Goal: Task Accomplishment & Management: Complete application form

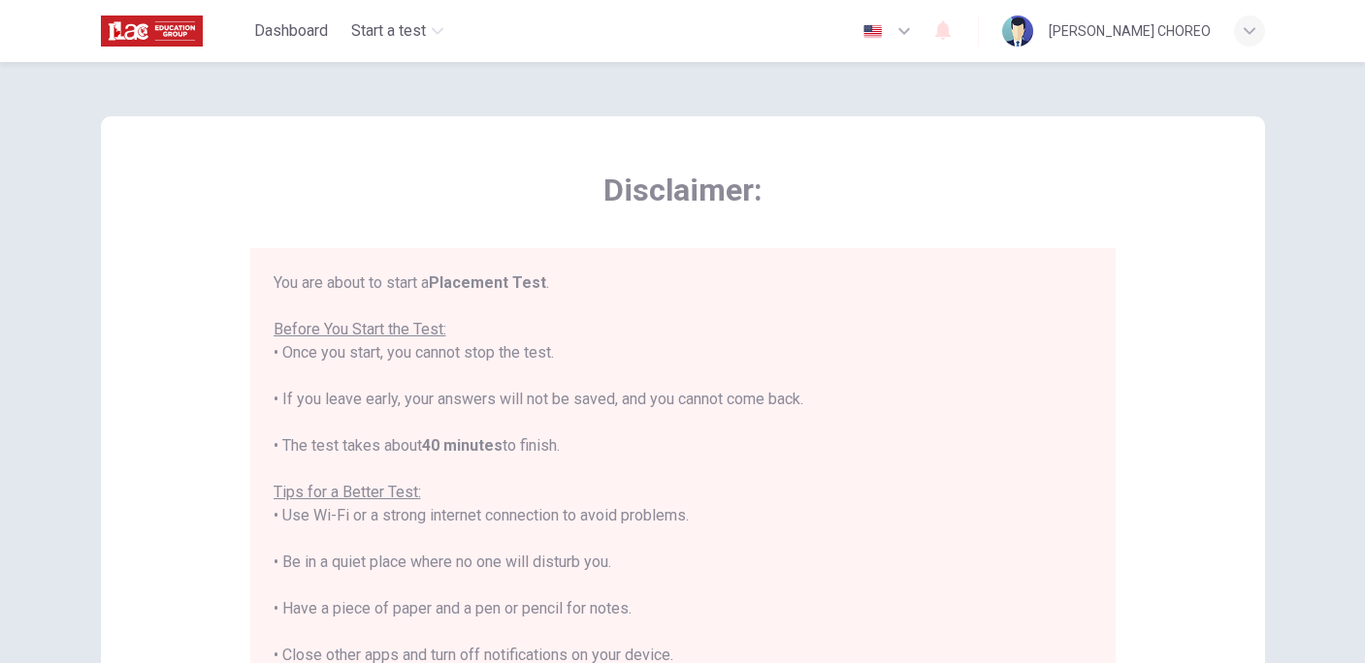
scroll to position [22, 0]
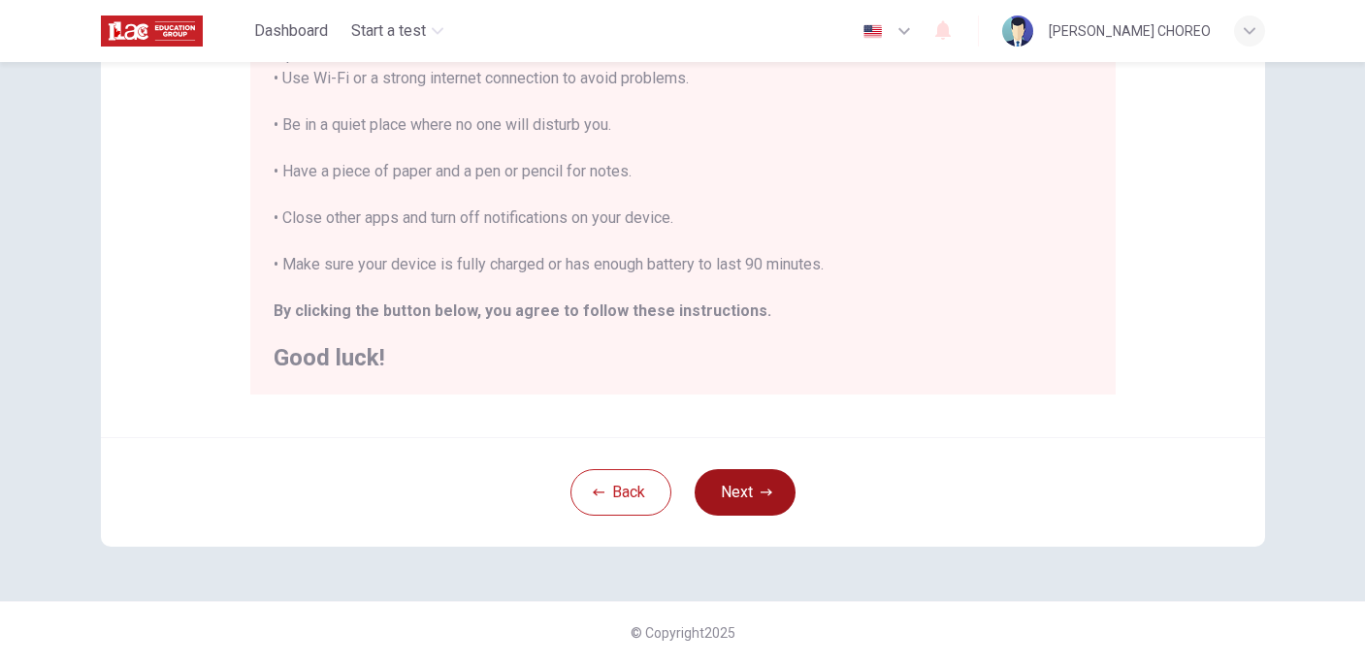
click at [753, 490] on button "Next" at bounding box center [744, 492] width 101 height 47
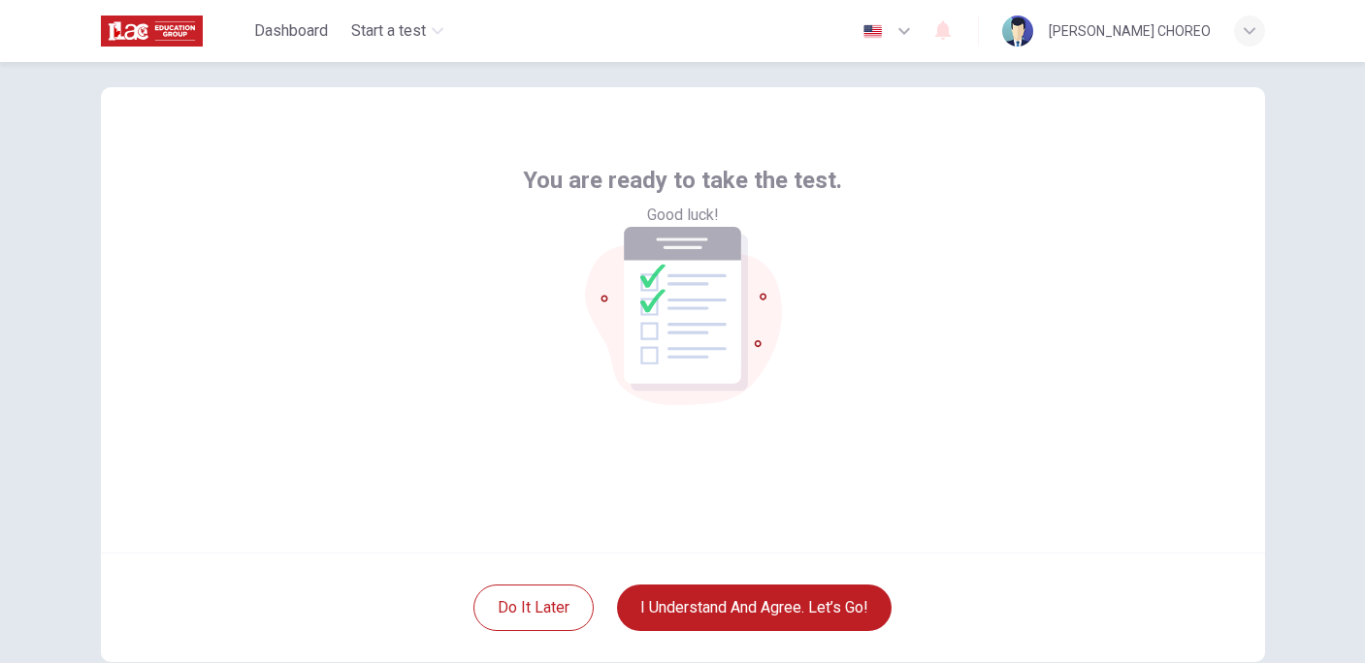
scroll to position [57, 0]
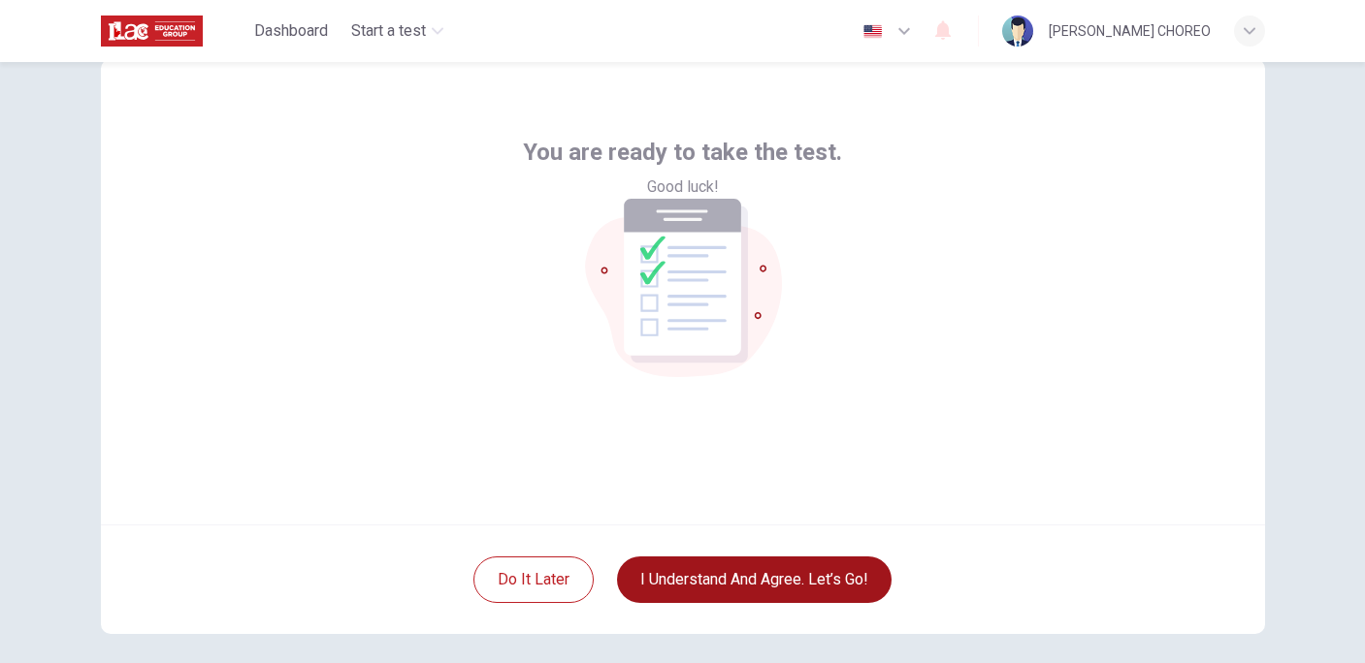
click at [782, 583] on button "I understand and agree. Let’s go!" at bounding box center [754, 580] width 274 height 47
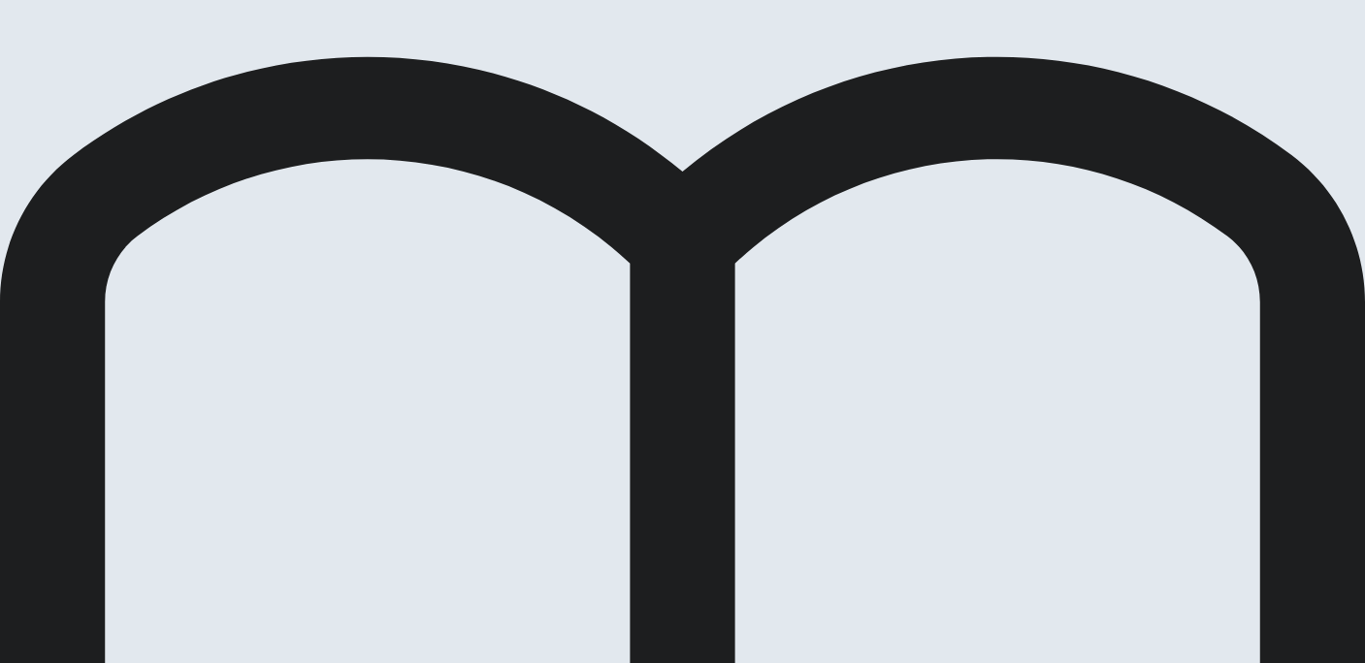
scroll to position [88, 0]
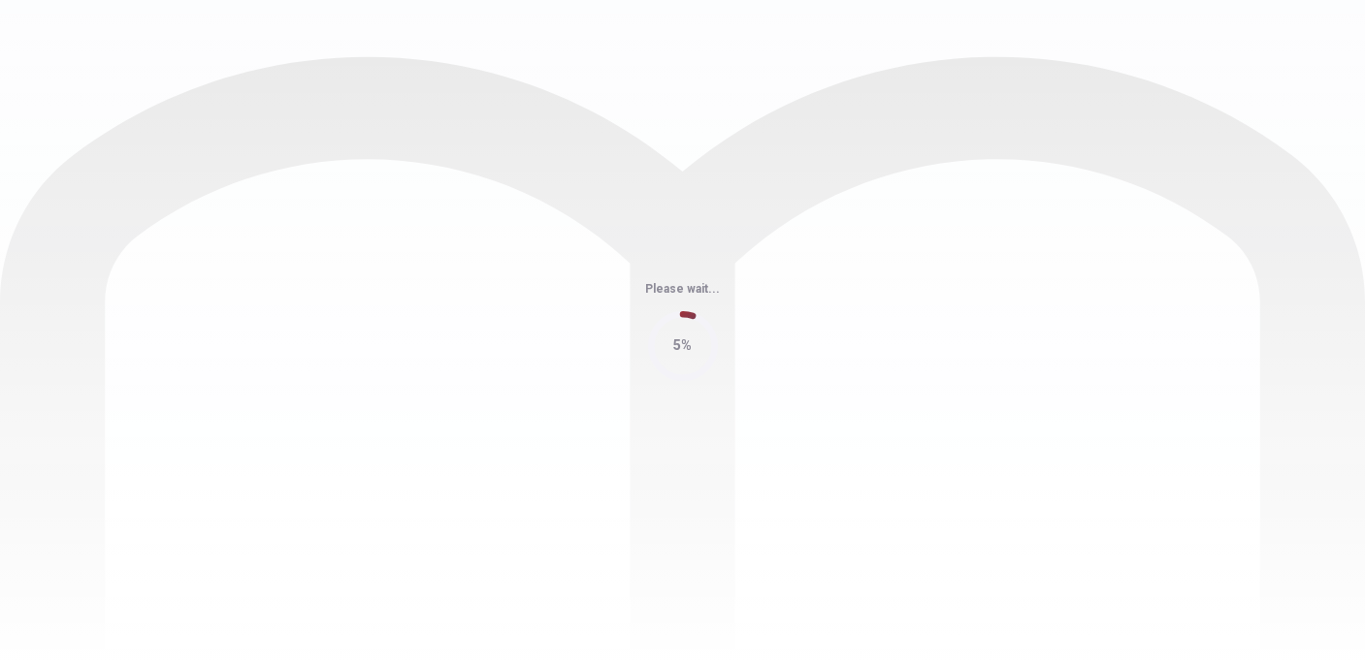
scroll to position [0, 0]
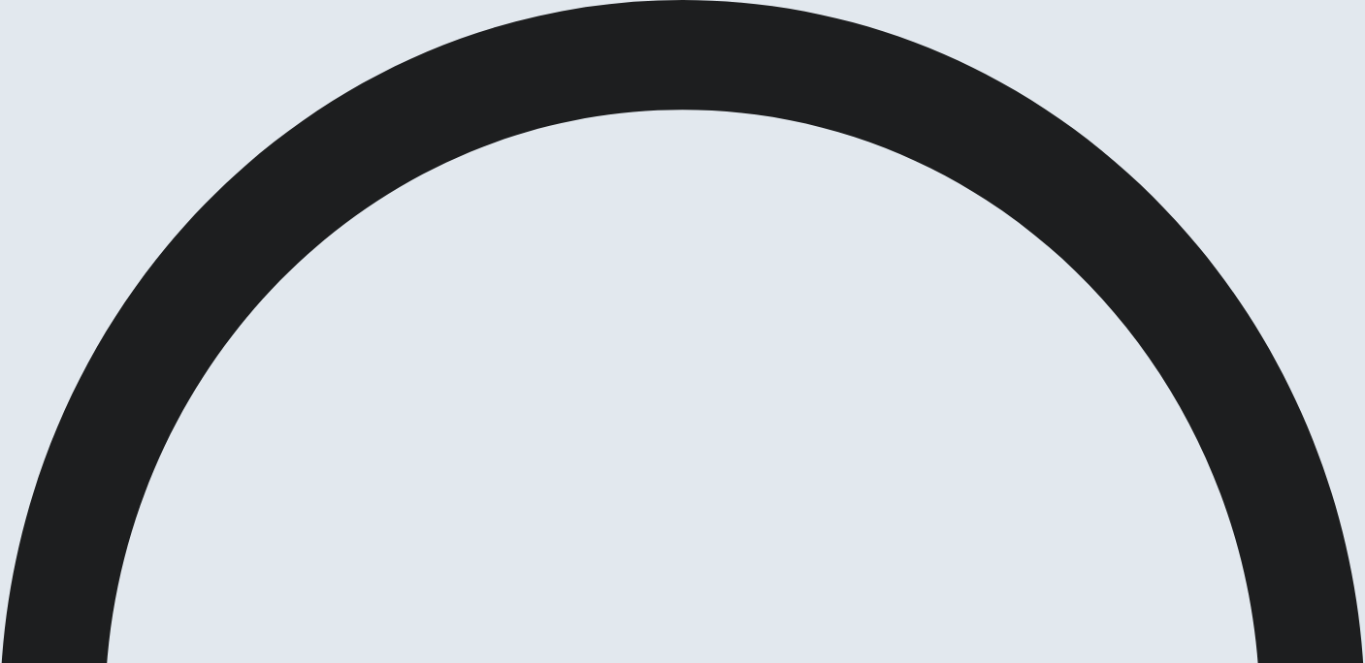
scroll to position [8, 0]
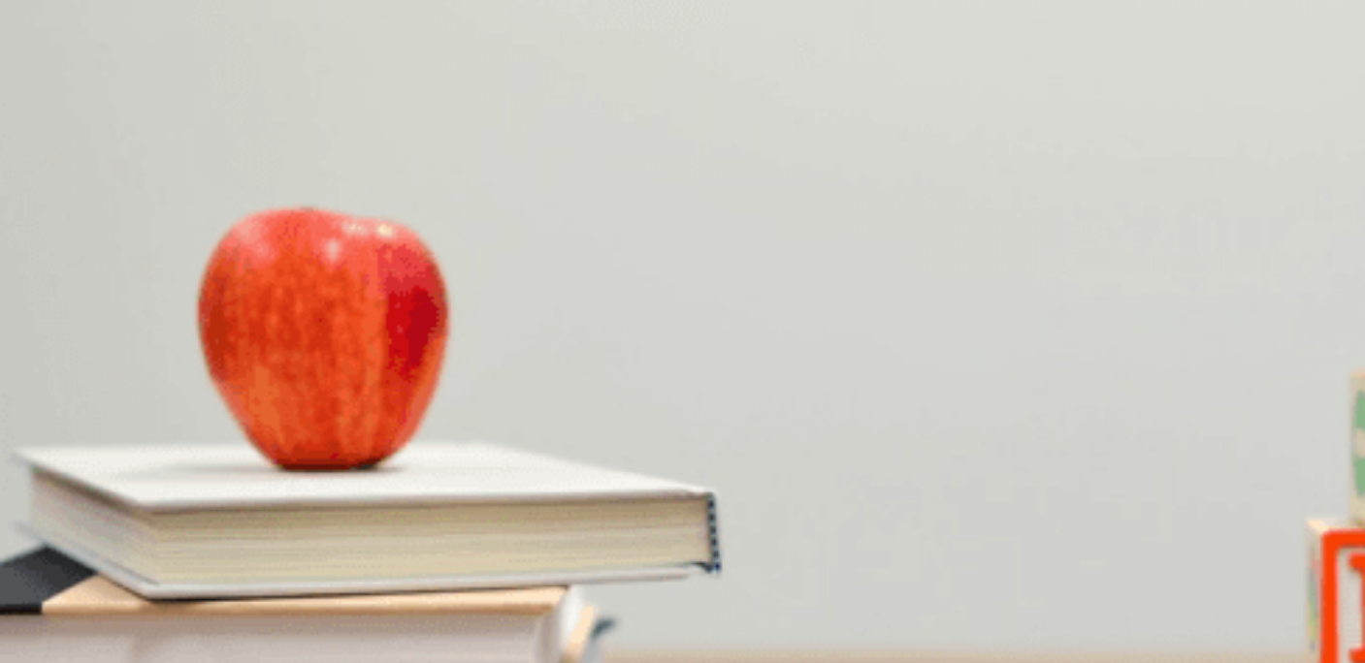
scroll to position [161, 0]
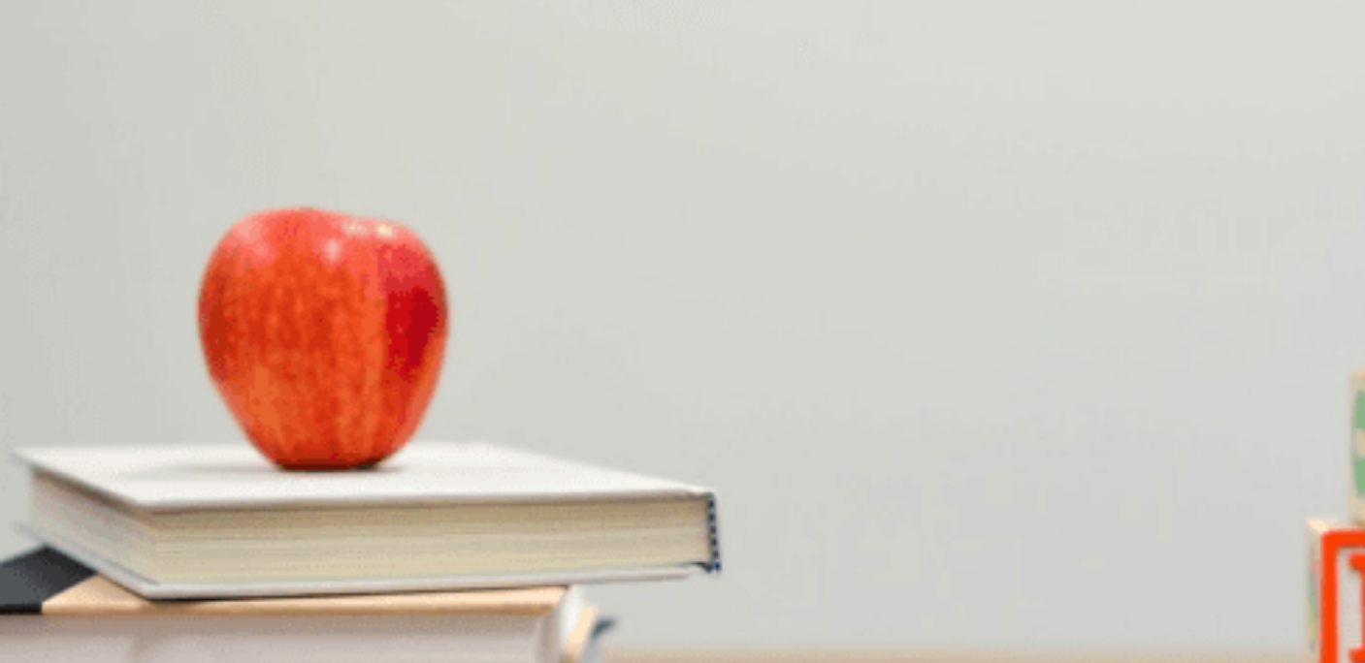
scroll to position [184, 0]
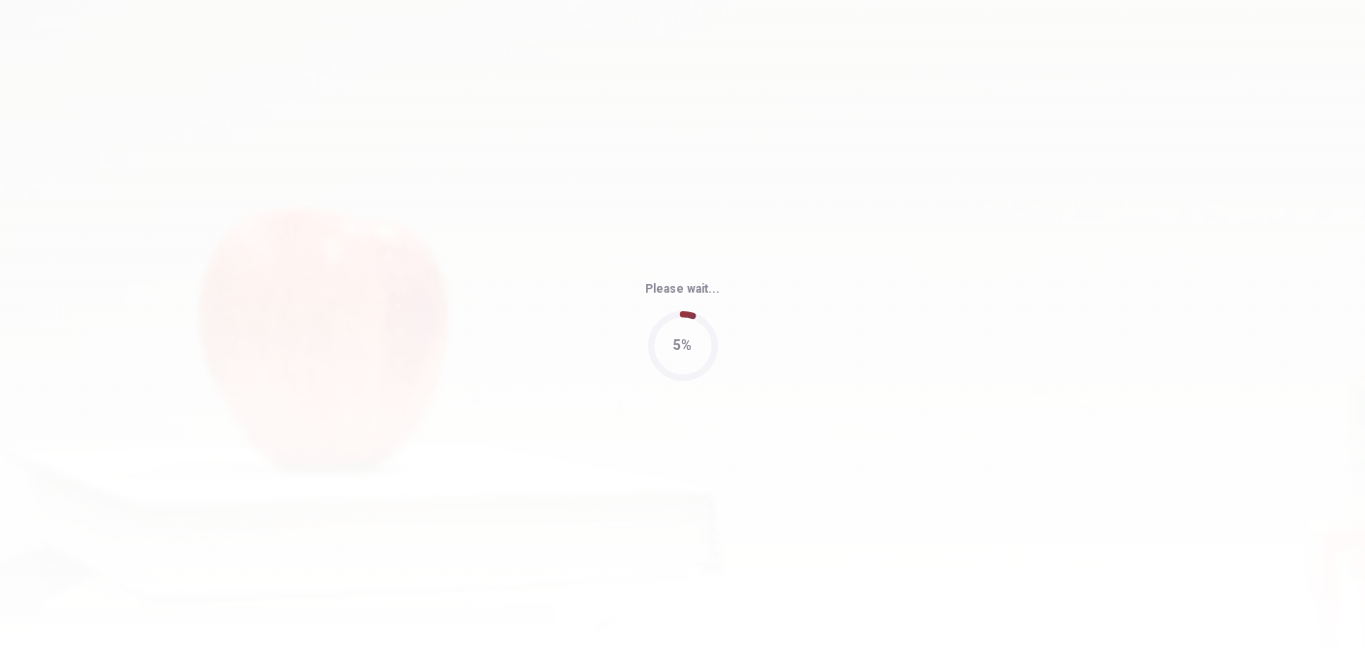
type input "67"
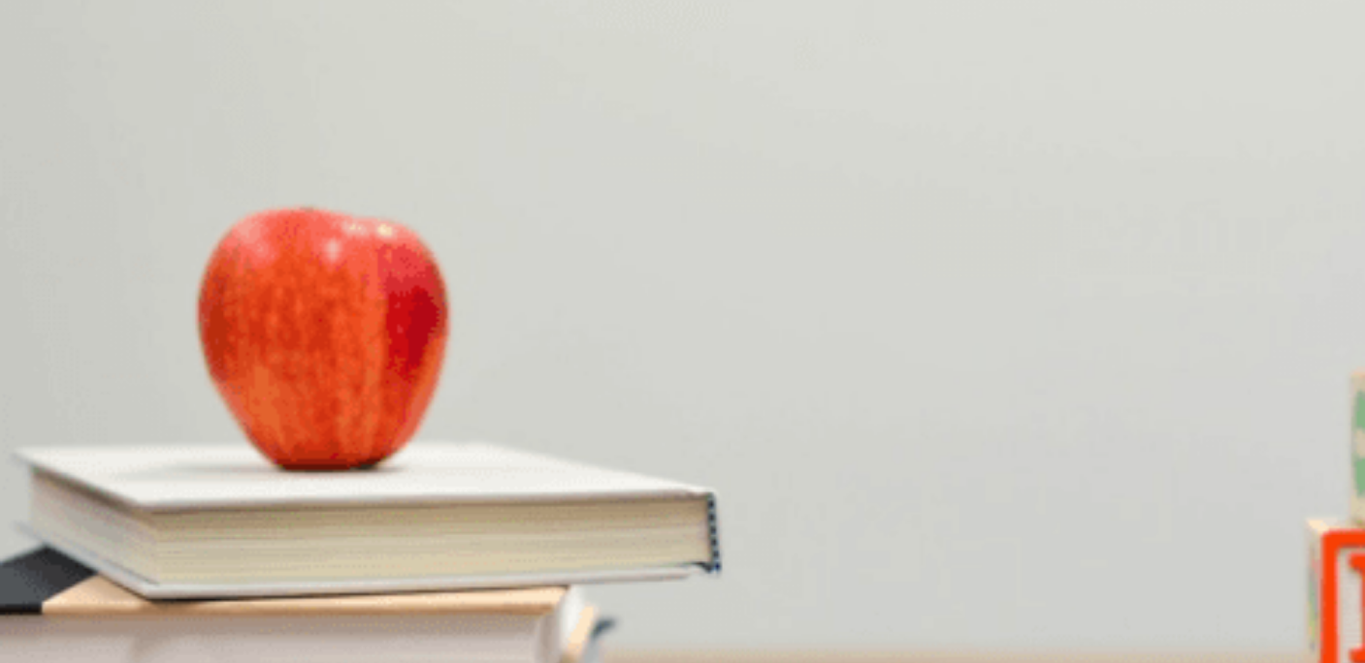
scroll to position [1809, 0]
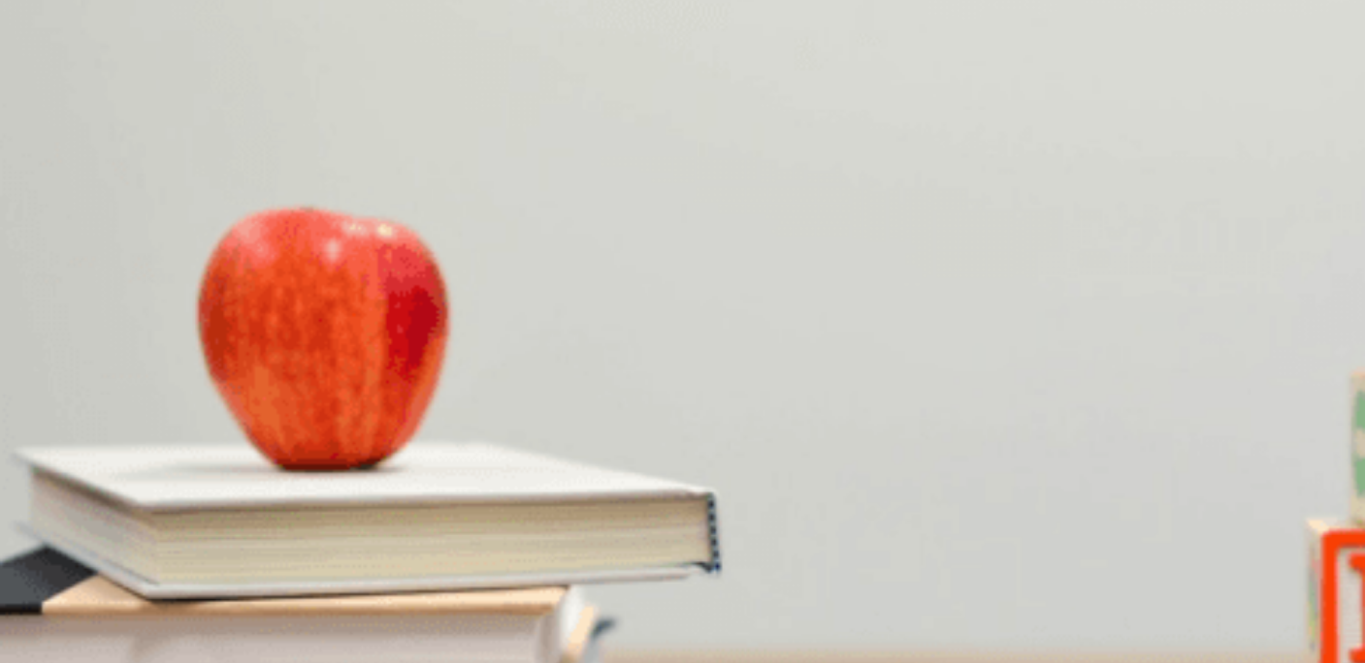
scroll to position [1403, 0]
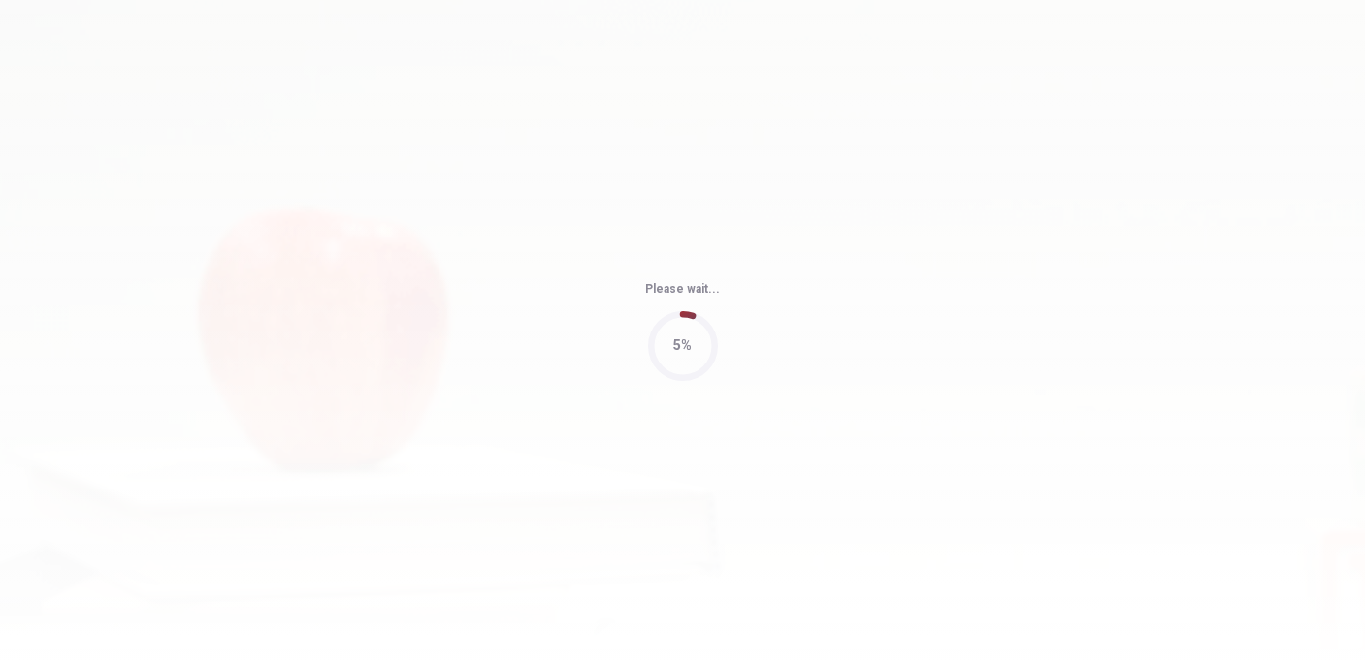
type input "66"
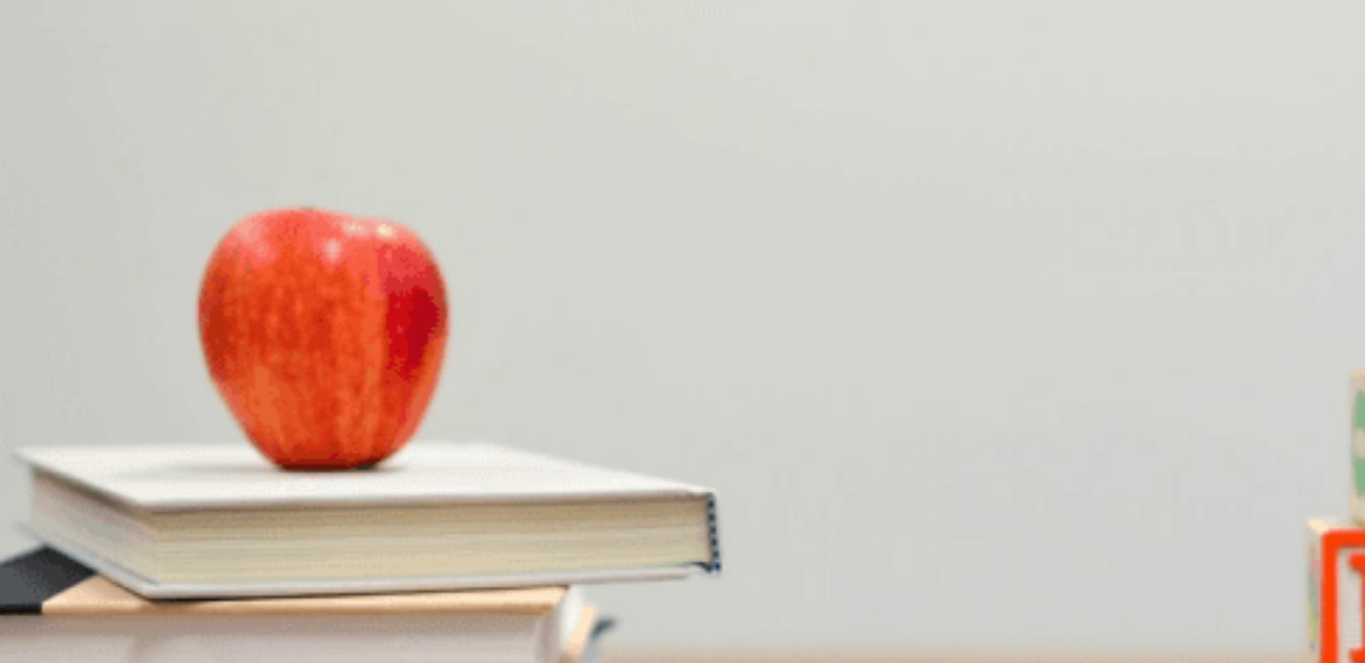
scroll to position [1809, 0]
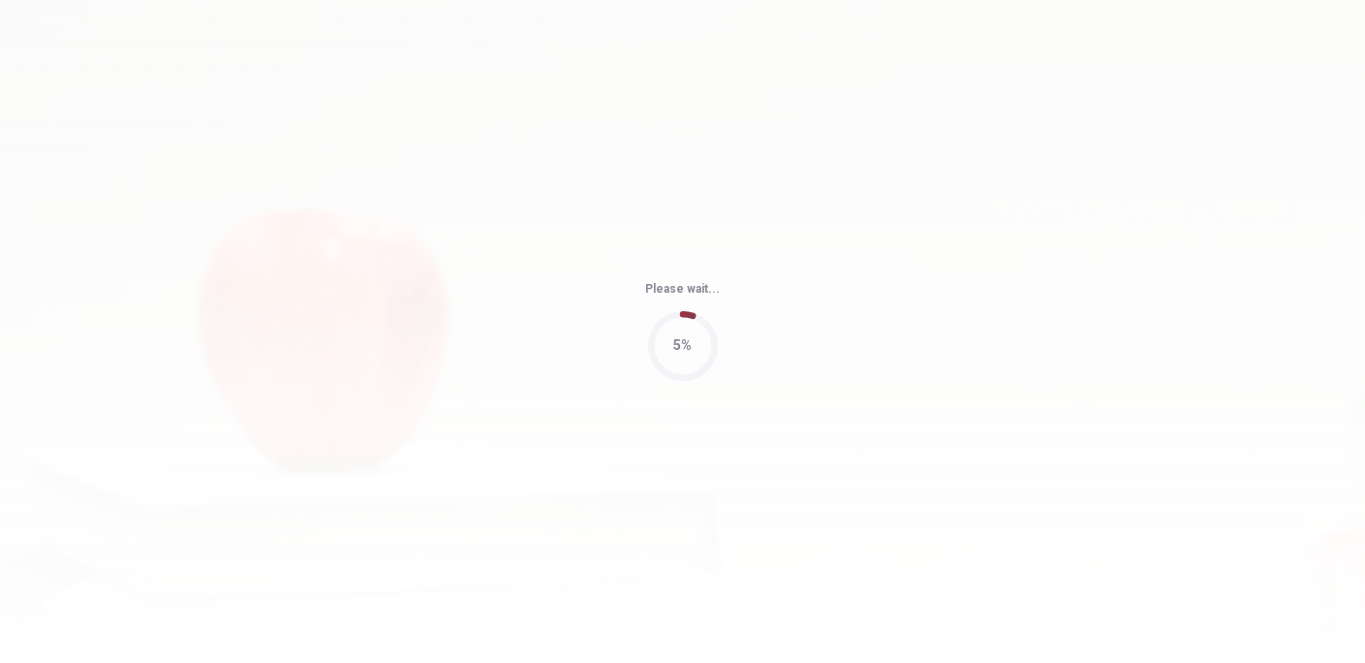
type input "71"
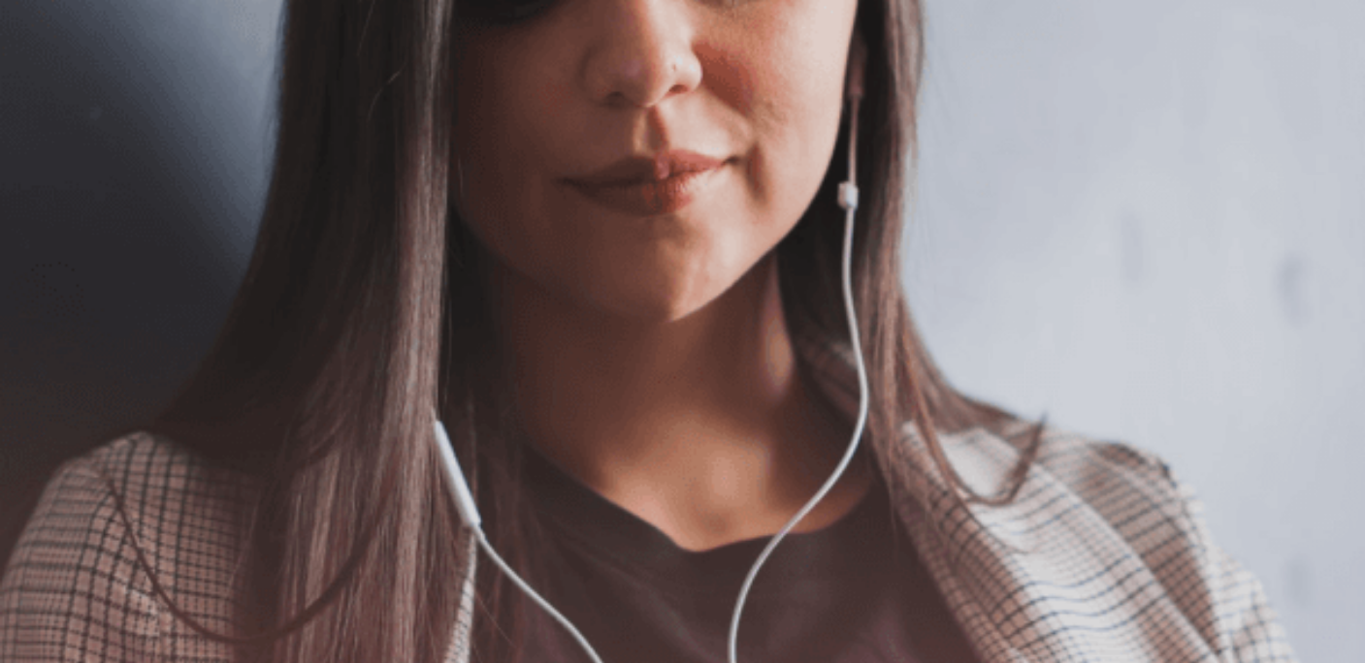
scroll to position [23, 0]
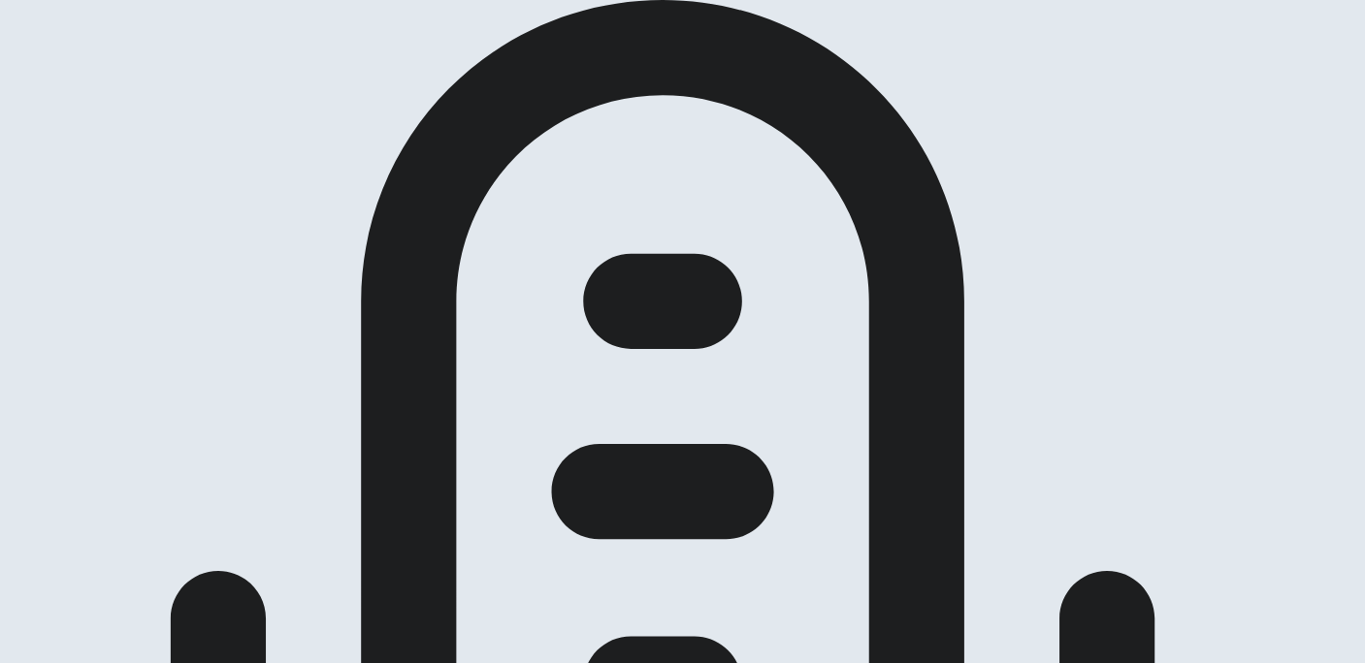
scroll to position [118, 0]
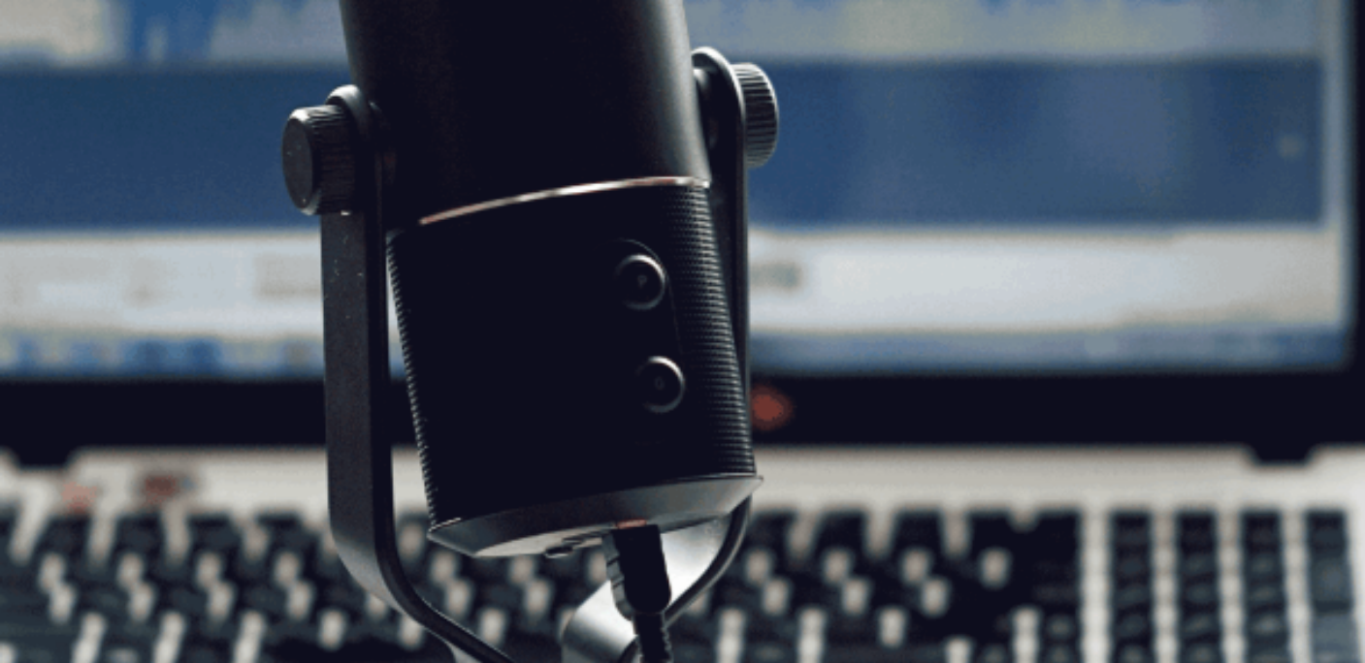
scroll to position [210, 0]
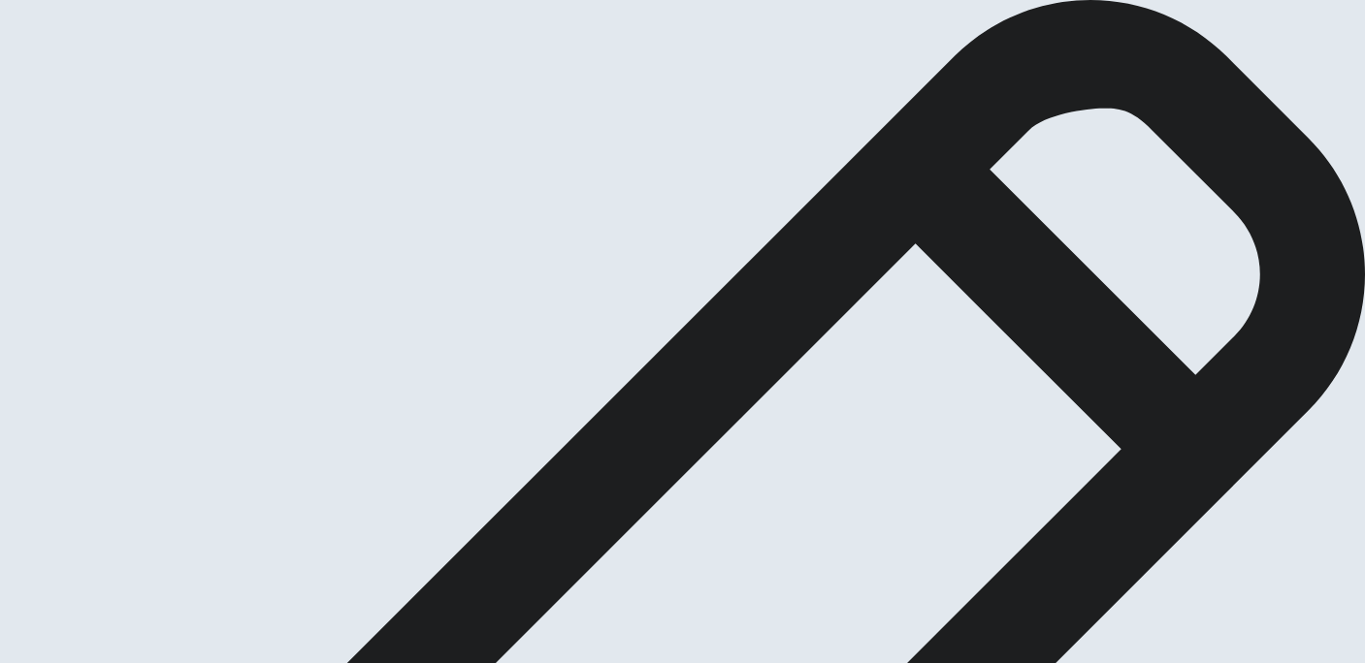
scroll to position [39, 0]
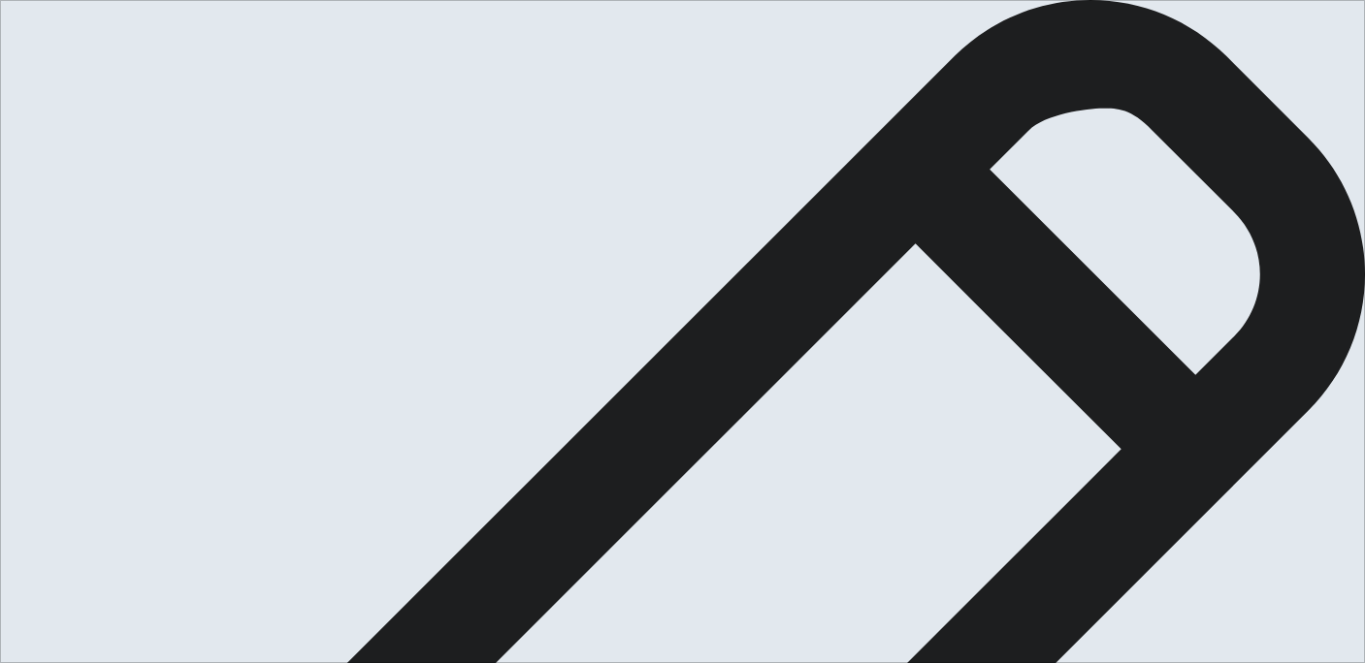
type textarea "I"
type textarea "x"
type textarea "In"
type textarea "x"
type textarea "In"
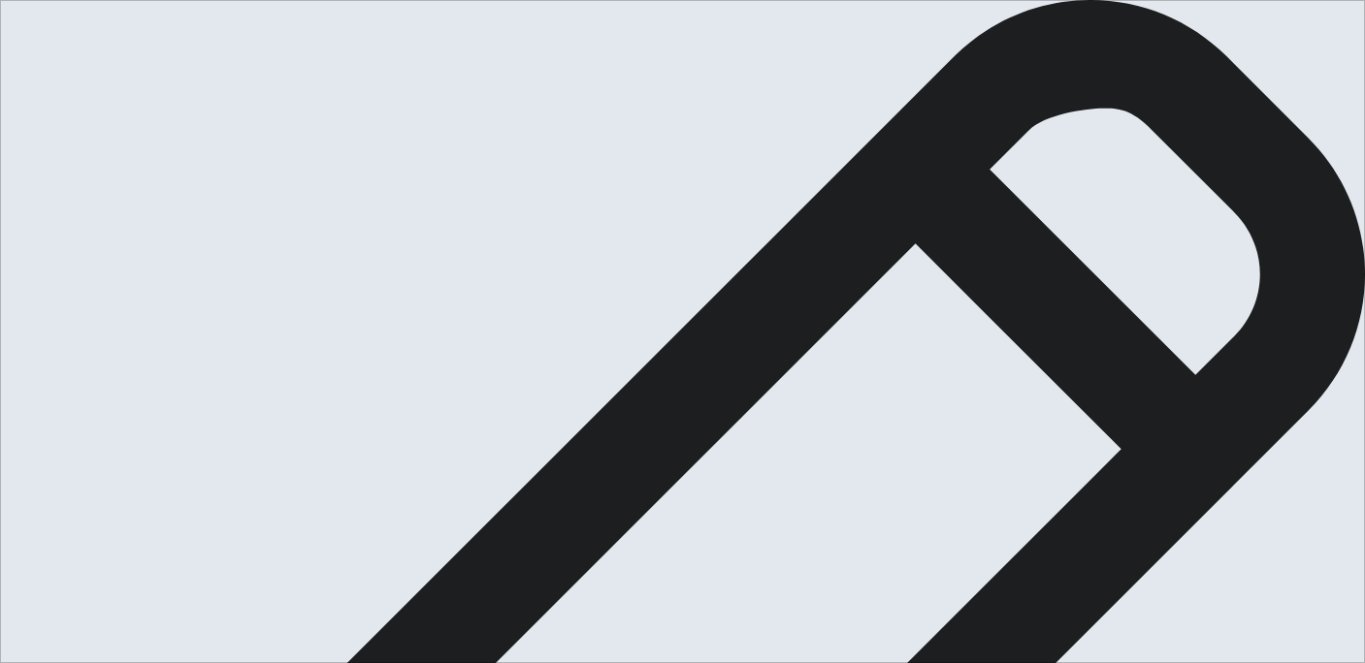
type textarea "x"
type textarea "In 2"
type textarea "x"
type textarea "In 20"
type textarea "x"
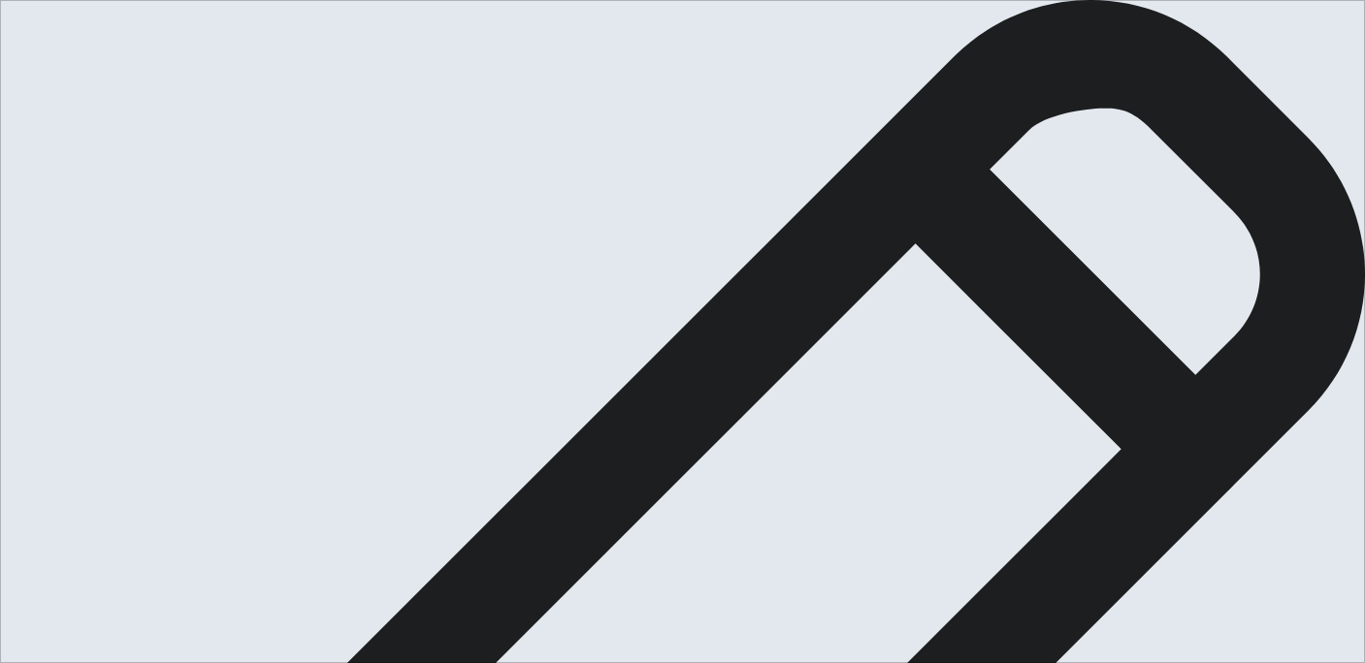
type textarea "In 2"
type textarea "x"
type textarea "In"
type textarea "x"
type textarea "In"
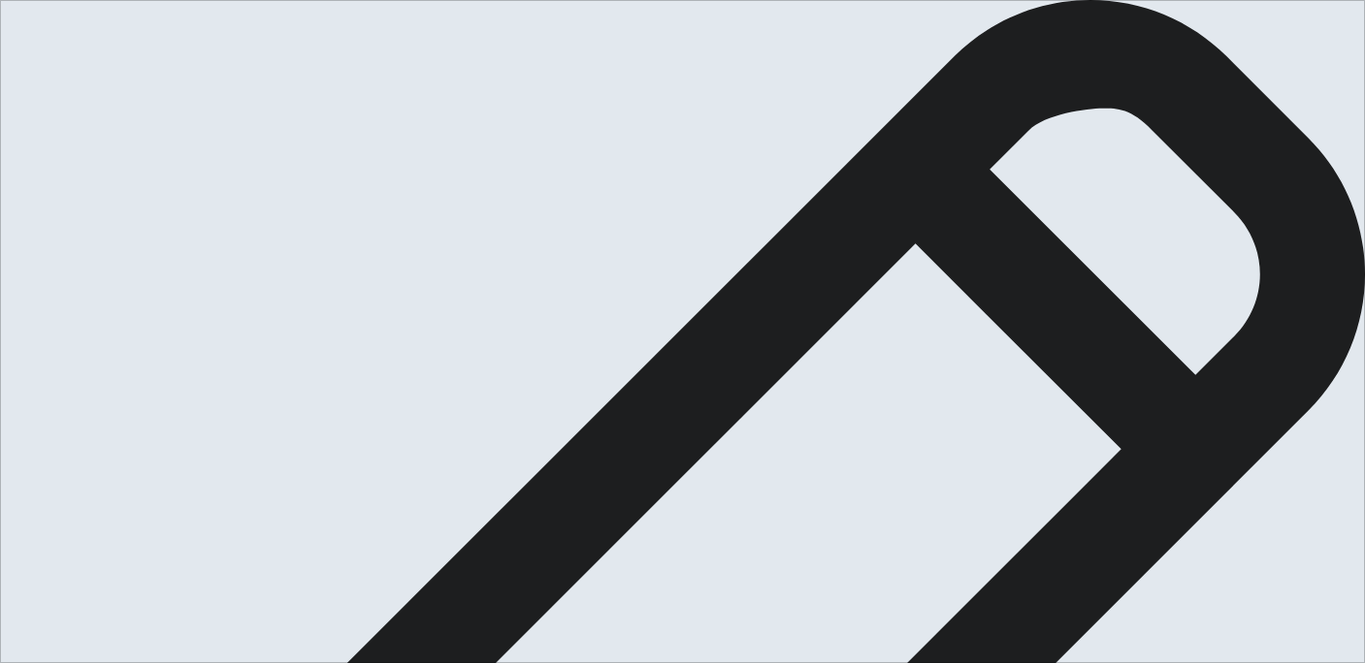
type textarea "x"
type textarea "In"
type textarea "x"
type textarea "In"
type textarea "x"
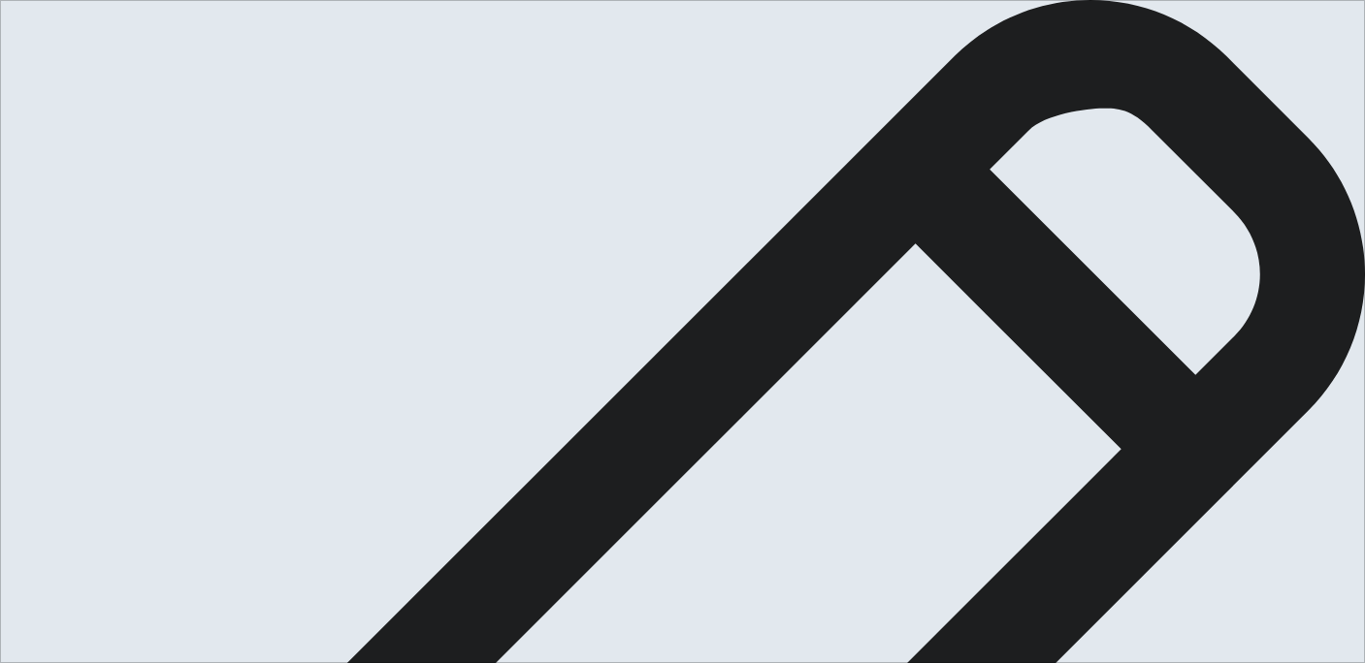
type textarea "I"
type textarea "x"
type textarea "L"
type textarea "x"
type textarea "La"
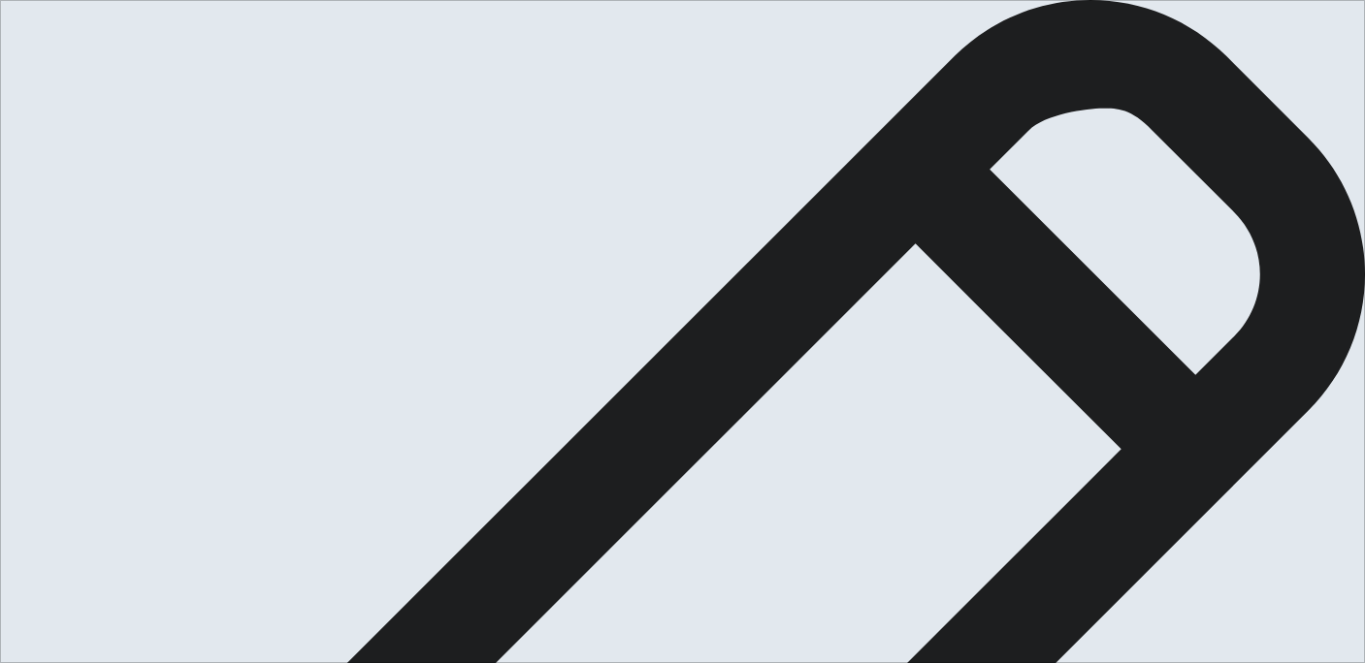
type textarea "x"
type textarea "Las"
type textarea "x"
type textarea "Last"
type textarea "x"
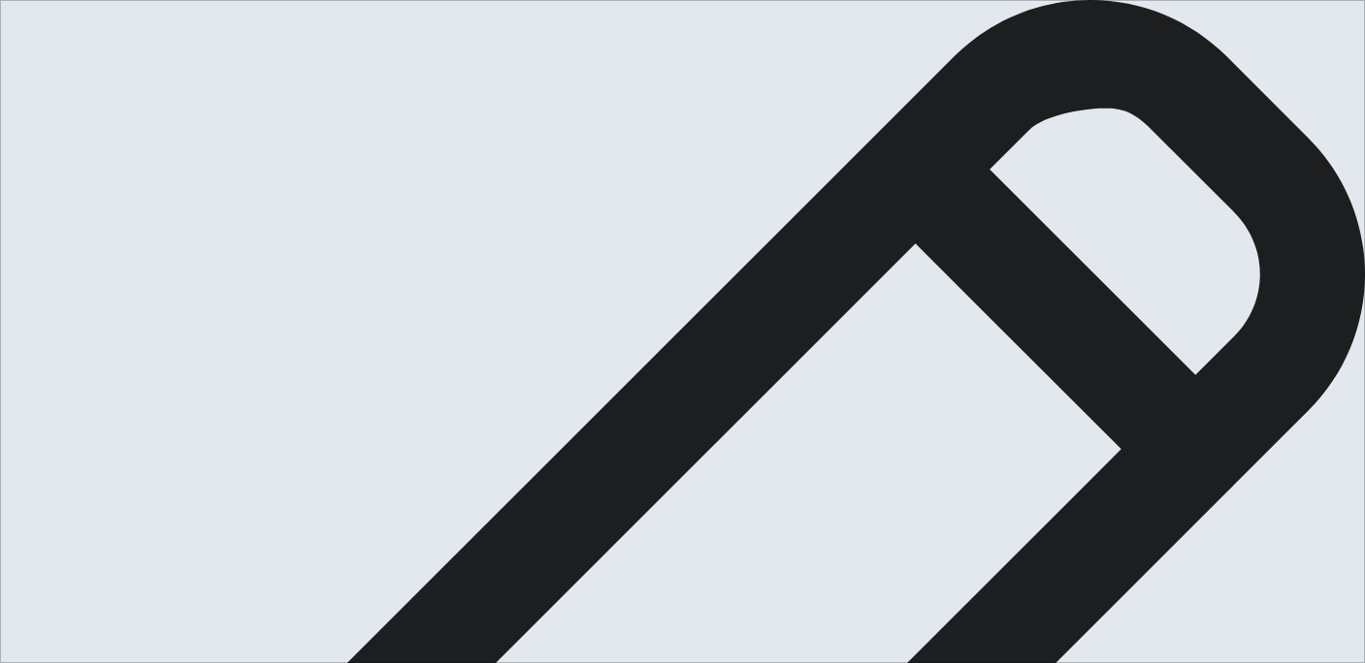
type textarea "Last"
type textarea "x"
type textarea "Last y"
type textarea "x"
type textarea "Last ye"
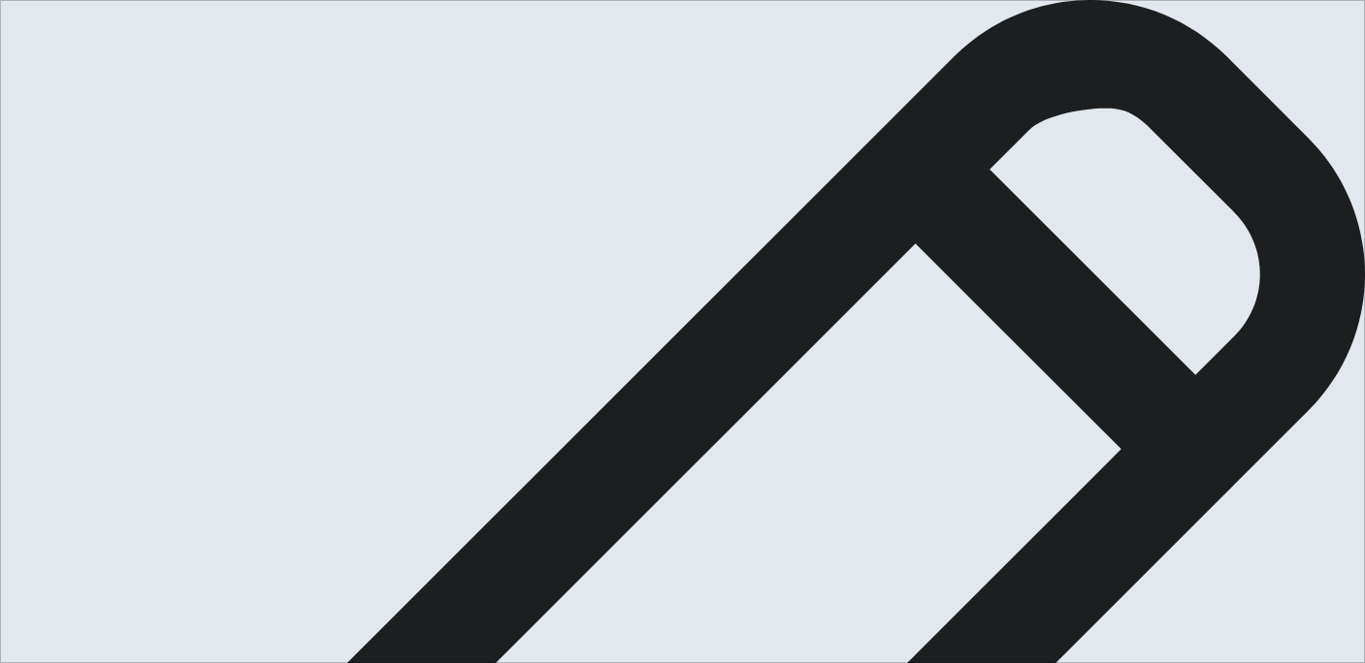
type textarea "x"
type textarea "Last yea"
type textarea "x"
type textarea "Last year"
type textarea "x"
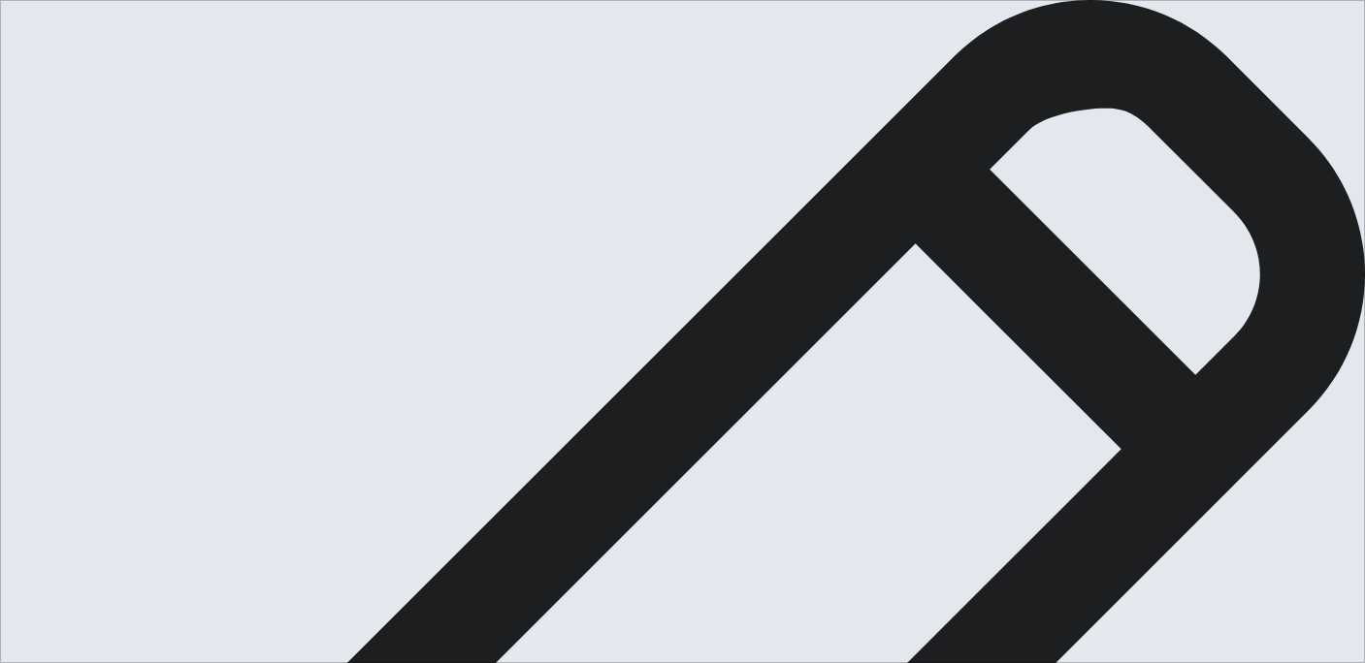
type textarea "Last year"
type textarea "x"
type textarea "Last year"
type textarea "x"
type textarea "Last year"
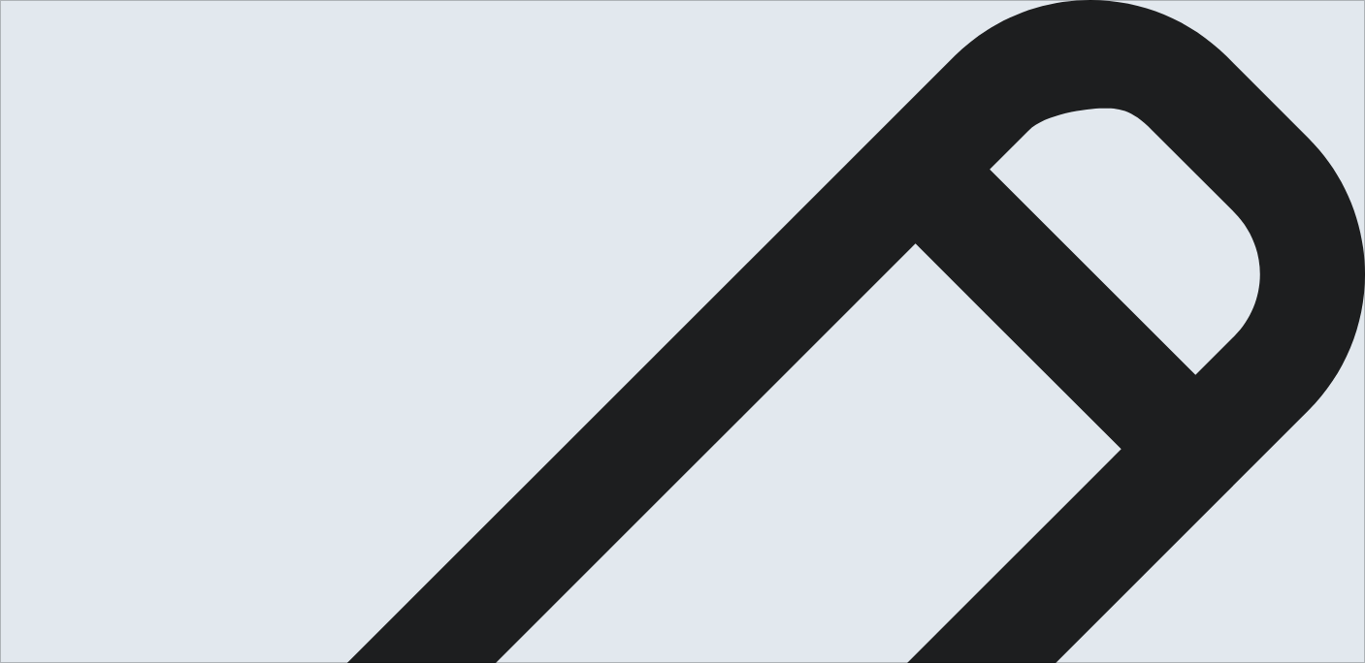
type textarea "x"
type textarea "Last year o"
type textarea "x"
type textarea "Last year on"
type textarea "x"
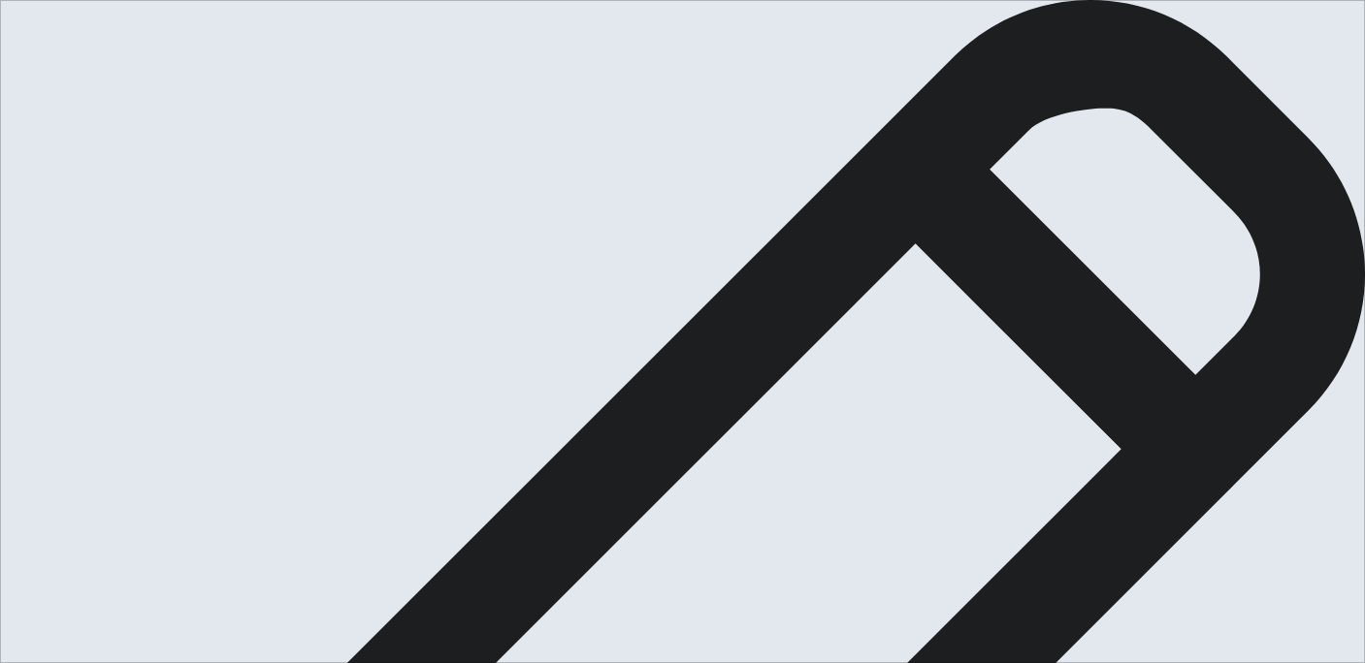
type textarea "Last year on"
type textarea "x"
type textarea "Last year on F"
type textarea "x"
type textarea "Last year on Fe"
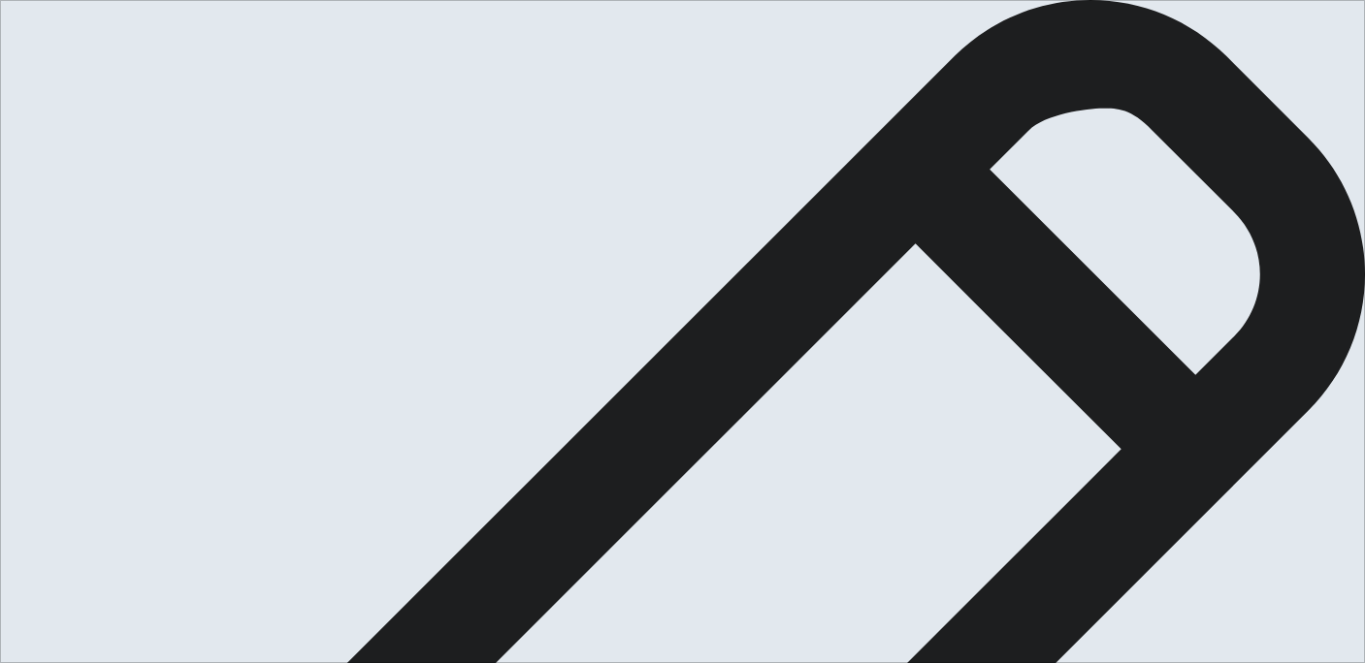
type textarea "x"
type textarea "Last year on Feb"
type textarea "x"
type textarea "Last year on Febr"
type textarea "x"
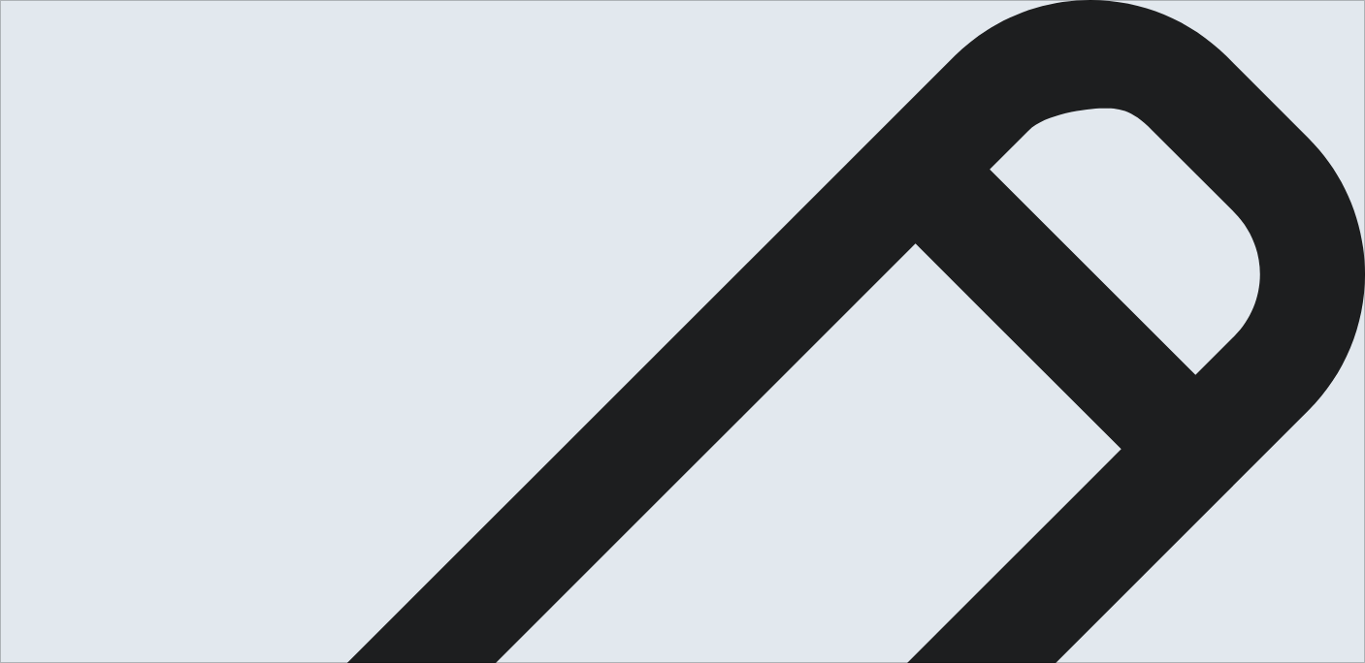
type textarea "Last year on Febru"
type textarea "x"
type textarea "Last year on Februa"
type textarea "x"
type textarea "Last year on Februar"
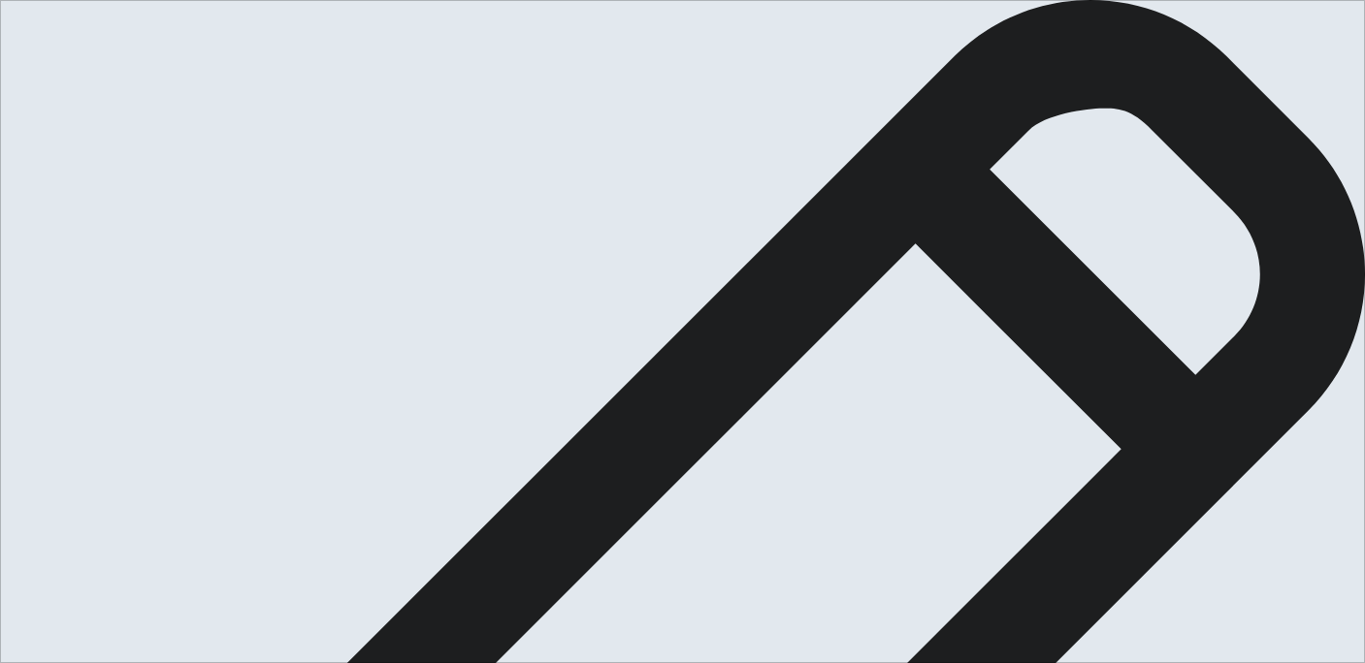
type textarea "x"
type textarea "Last year on February"
type textarea "x"
type textarea "Last year on February"
type textarea "x"
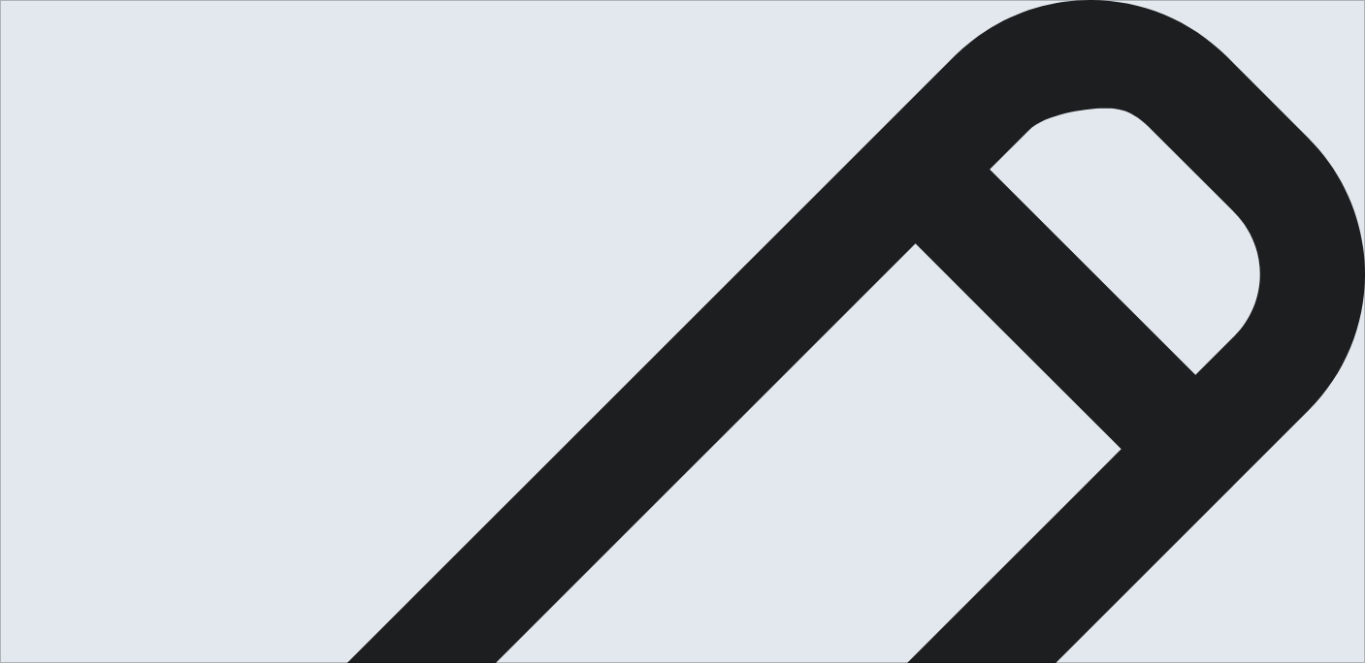
type textarea "Last year on February I"
type textarea "x"
type textarea "Last year on February I"
type textarea "x"
type textarea "Last year on February I v"
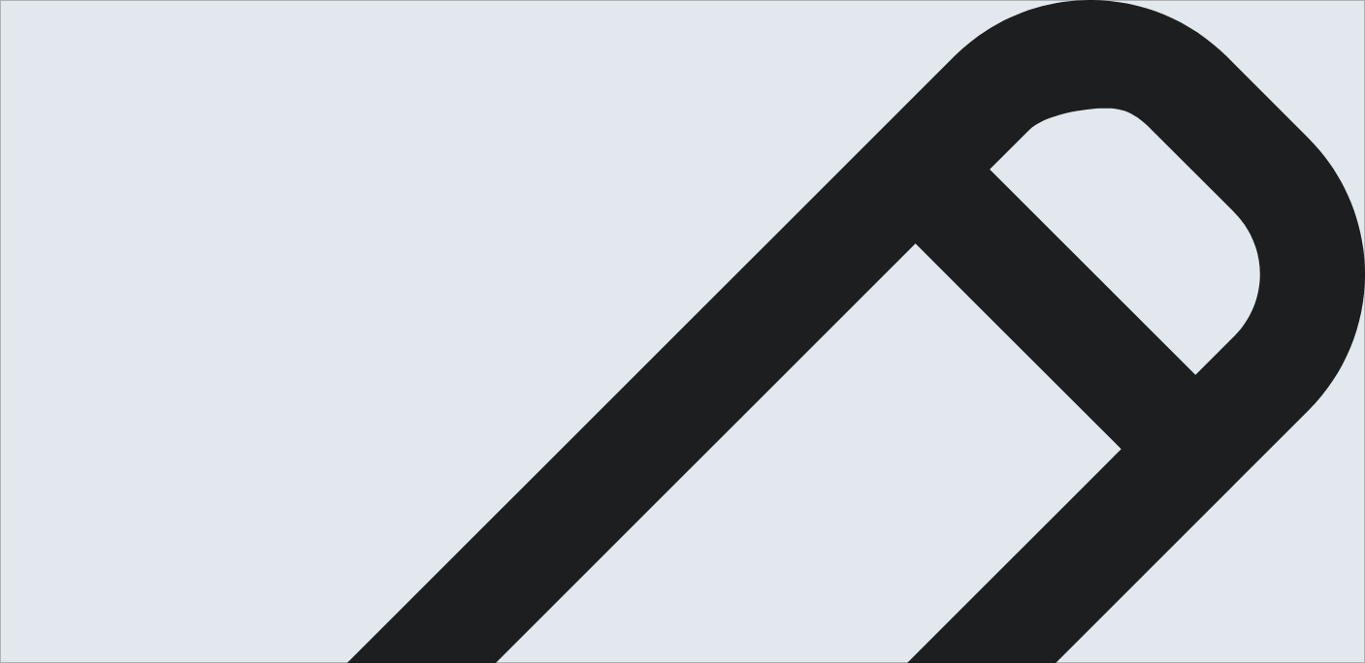
type textarea "x"
type textarea "Last year on February I vi"
type textarea "x"
type textarea "Last year on February I viv"
type textarea "x"
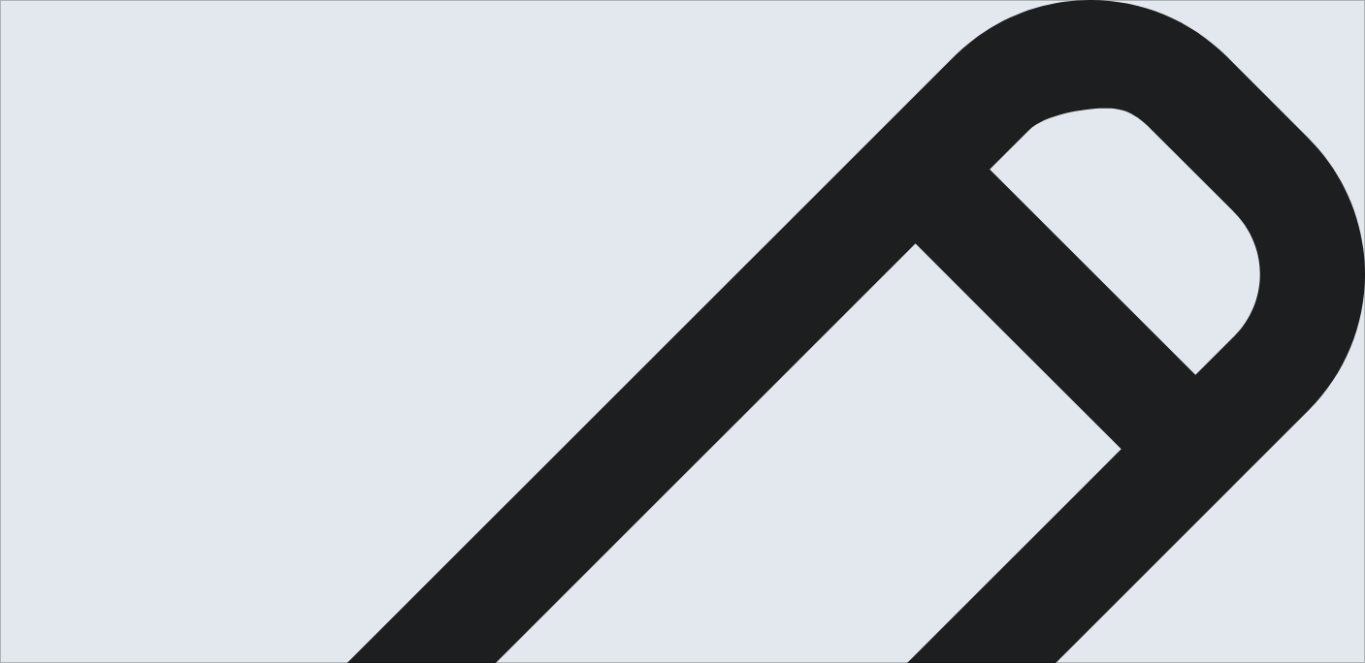
type textarea "Last year on February I vi"
type textarea "x"
type textarea "Last year on February I v"
type textarea "x"
type textarea "Last year on February I vi"
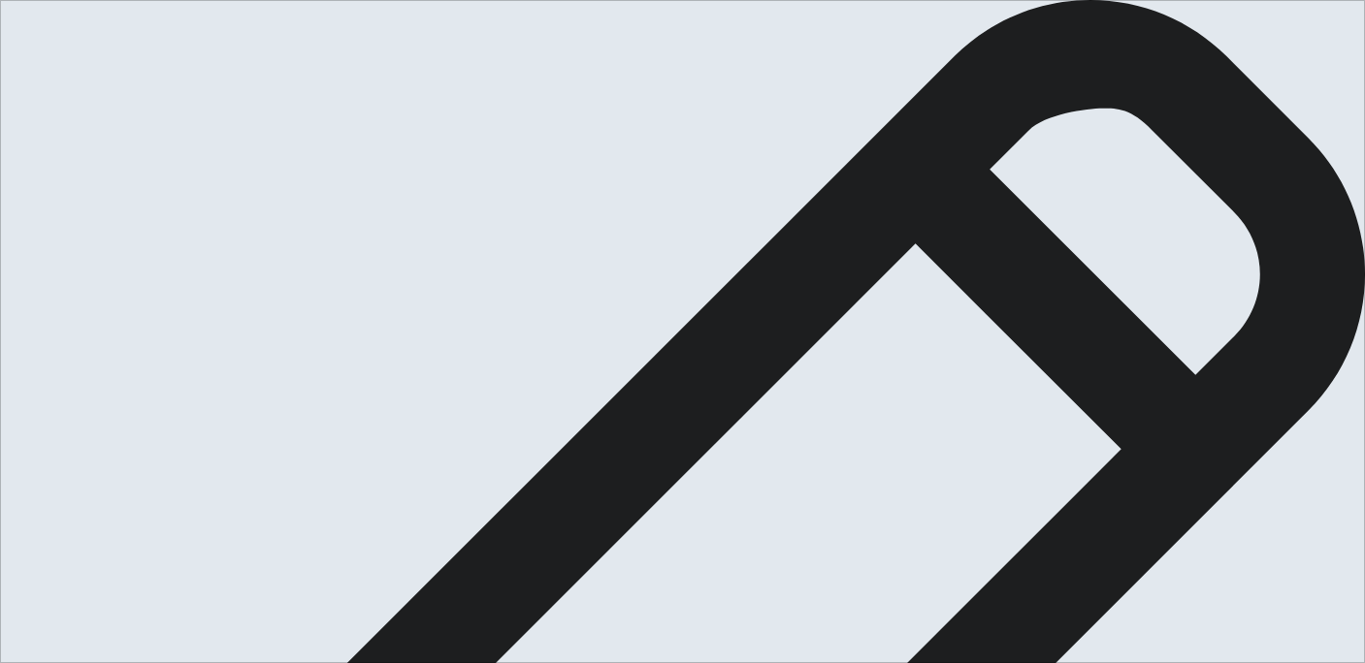
type textarea "x"
type textarea "Last year on February I vis"
type textarea "x"
type textarea "Last year on February I visi"
type textarea "x"
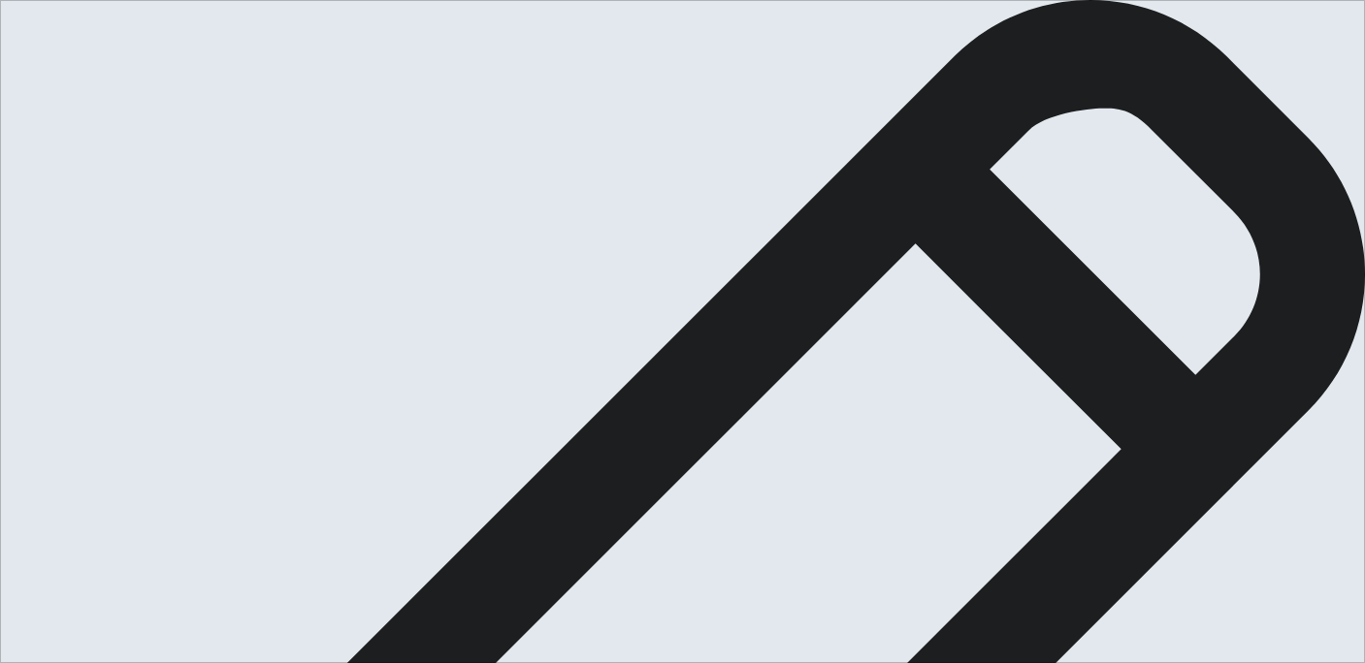
type textarea "Last year on February I visit"
type textarea "x"
type textarea "Last year on February I visite"
type textarea "x"
type textarea "Last year on February I visited"
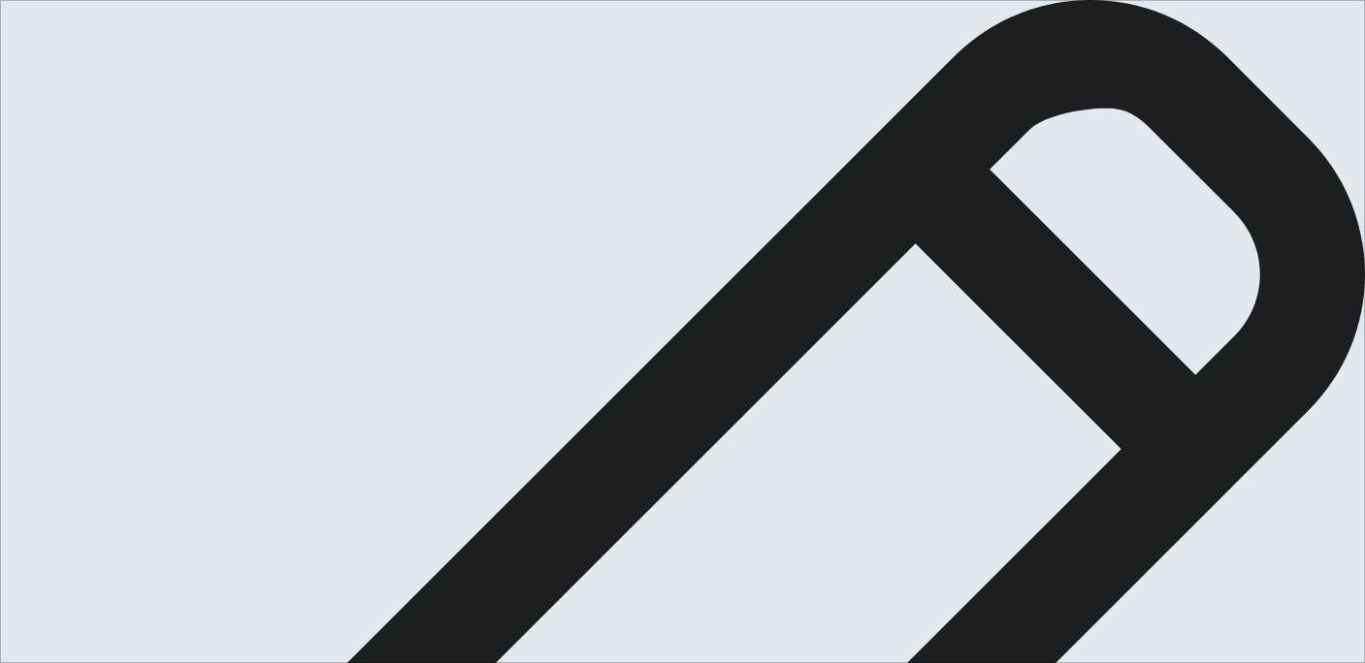
type textarea "x"
type textarea "Last year on February I visited"
type textarea "x"
type textarea "Last year on February I visited N"
type textarea "x"
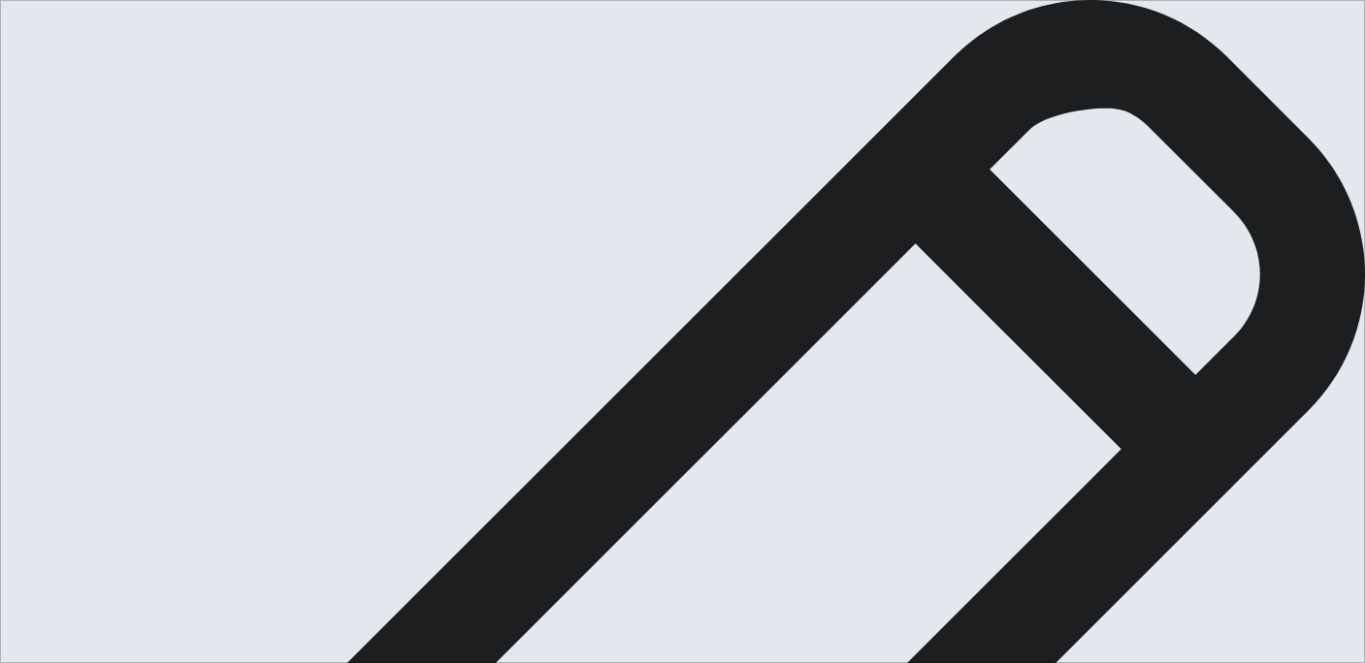
type textarea "Last year on February I visited [GEOGRAPHIC_DATA]"
type textarea "x"
type textarea "Last year on February I visited [GEOGRAPHIC_DATA]"
type textarea "x"
type textarea "Last year on February I visited [GEOGRAPHIC_DATA]"
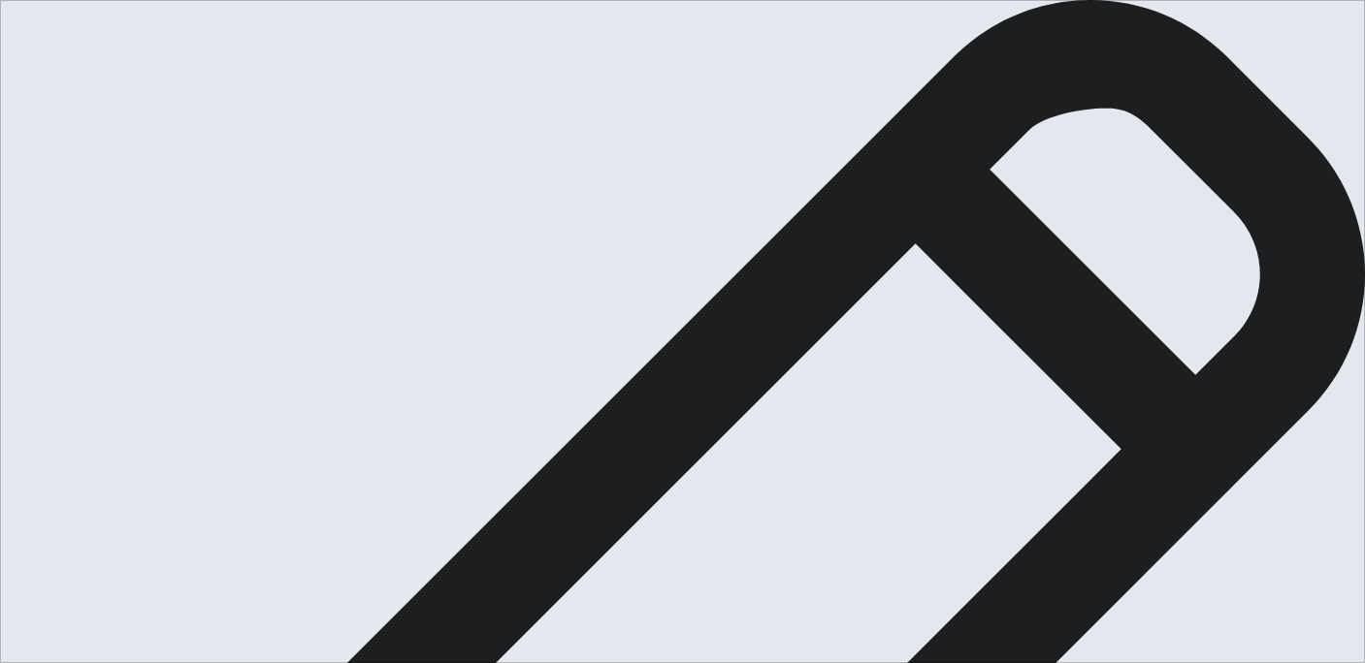
type textarea "x"
type textarea "Last year on February I visited [GEOGRAPHIC_DATA]"
type textarea "x"
type textarea "Last year on February I visited [GEOGRAPHIC_DATA]"
type textarea "x"
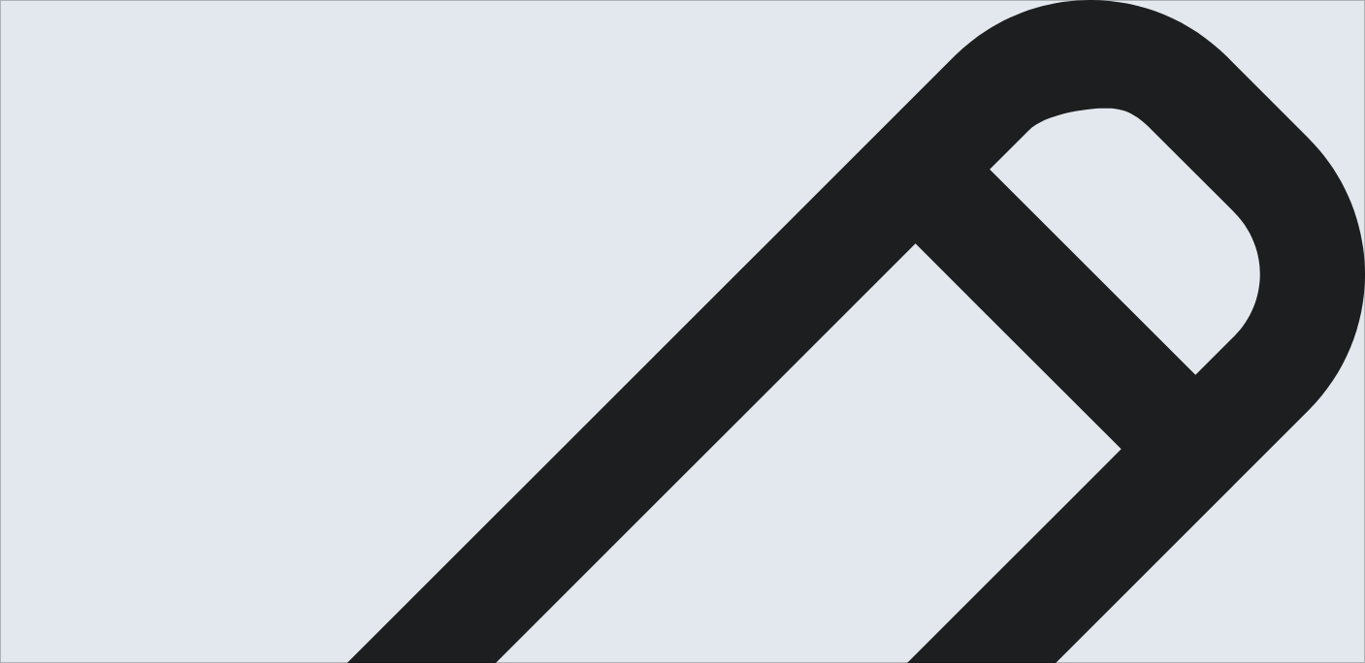
type textarea "Last year on February I visited [GEOGRAPHIC_DATA]"
type textarea "x"
type textarea "Last year on February I visited [GEOGRAPHIC_DATA]"
type textarea "x"
type textarea "Last year on February I visited [GEOGRAPHIC_DATA]"
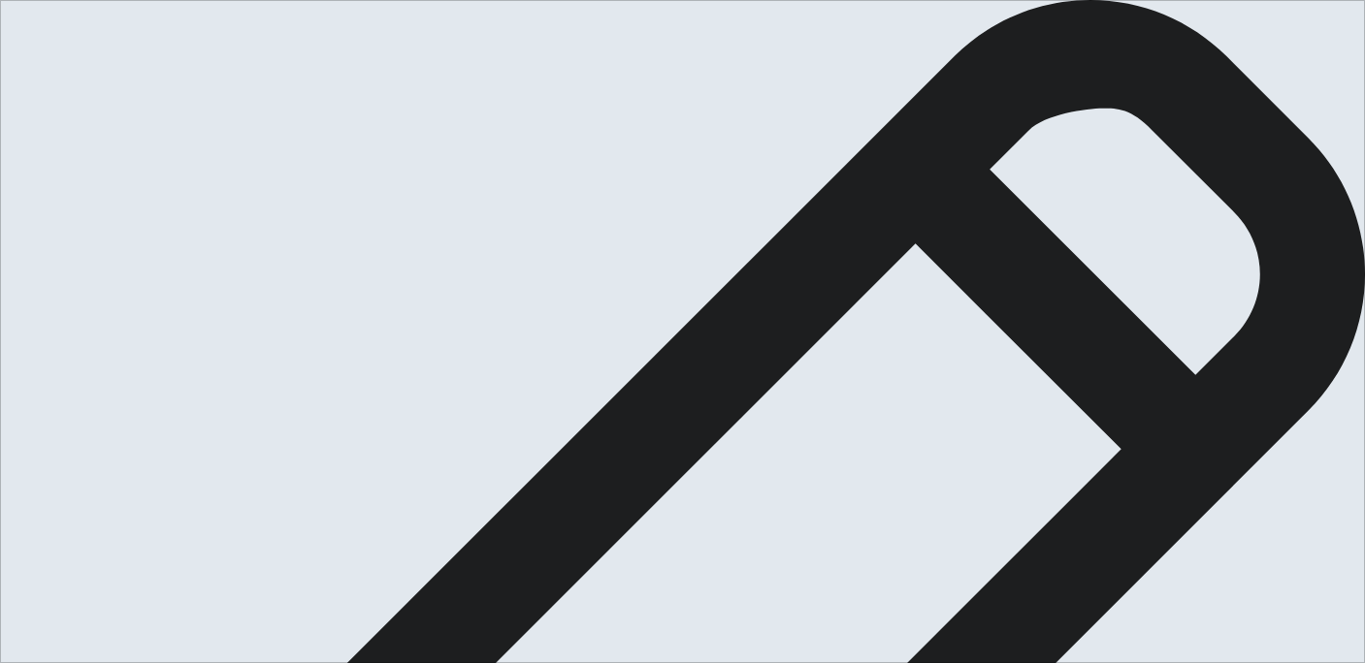
type textarea "x"
type textarea "Last year on February I visited [GEOGRAPHIC_DATA]"
type textarea "x"
type textarea "Last year on February I visited [GEOGRAPHIC_DATA]"
type textarea "x"
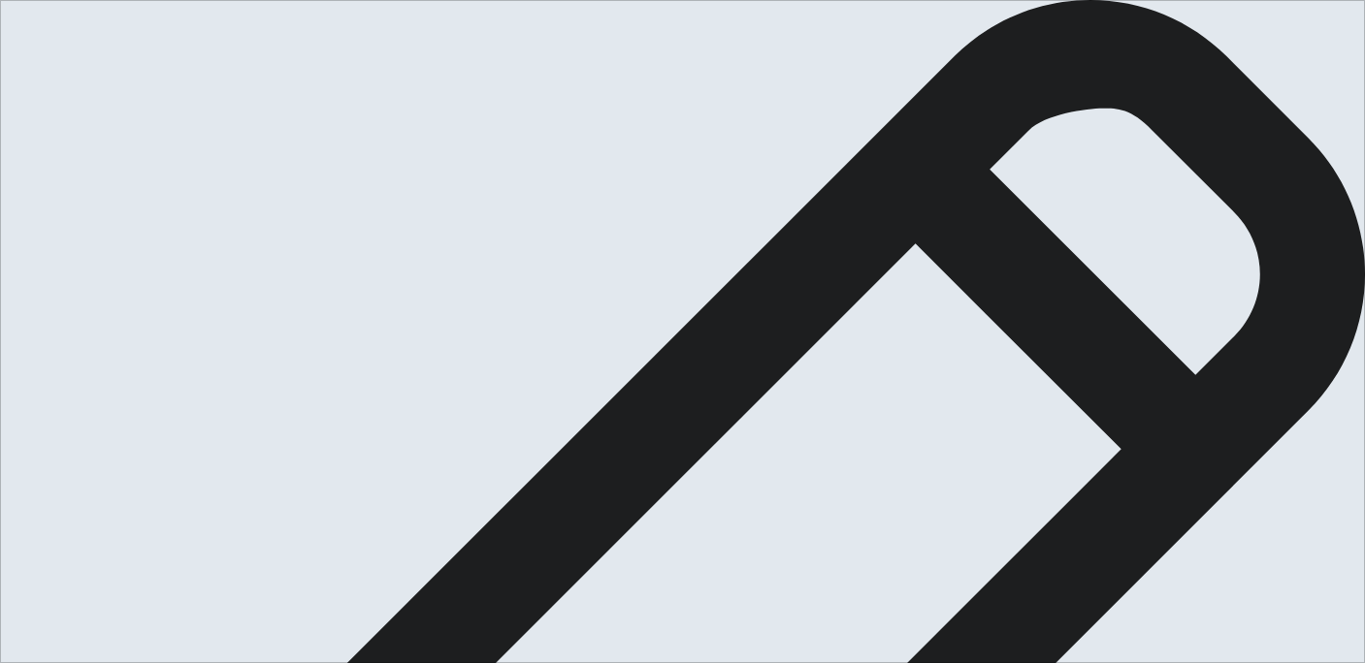
type textarea "Last year on February I visited [GEOGRAPHIC_DATA]"
type textarea "x"
type textarea "Last year on February I visited [GEOGRAPHIC_DATA] w"
type textarea "x"
type textarea "Last year on February I visited [GEOGRAPHIC_DATA] wi"
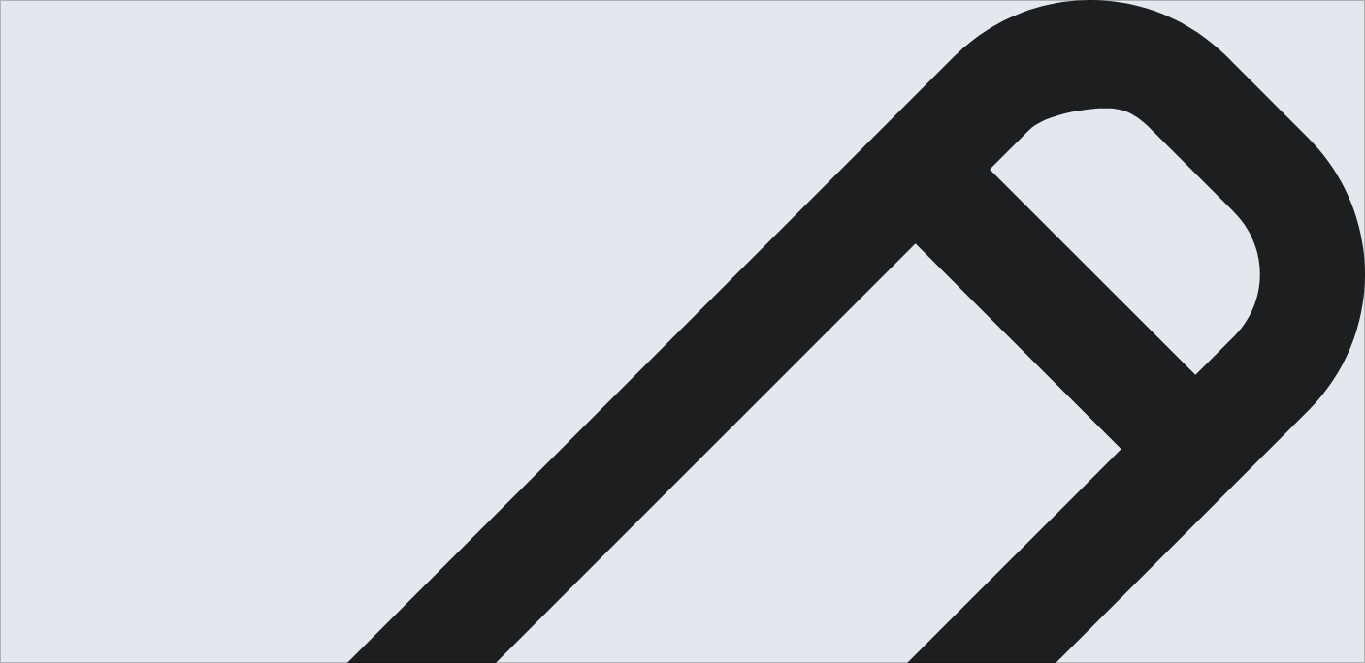
type textarea "x"
type textarea "Last year on February I visited [GEOGRAPHIC_DATA] wit"
type textarea "x"
type textarea "Last year on February I visited [GEOGRAPHIC_DATA] with"
type textarea "x"
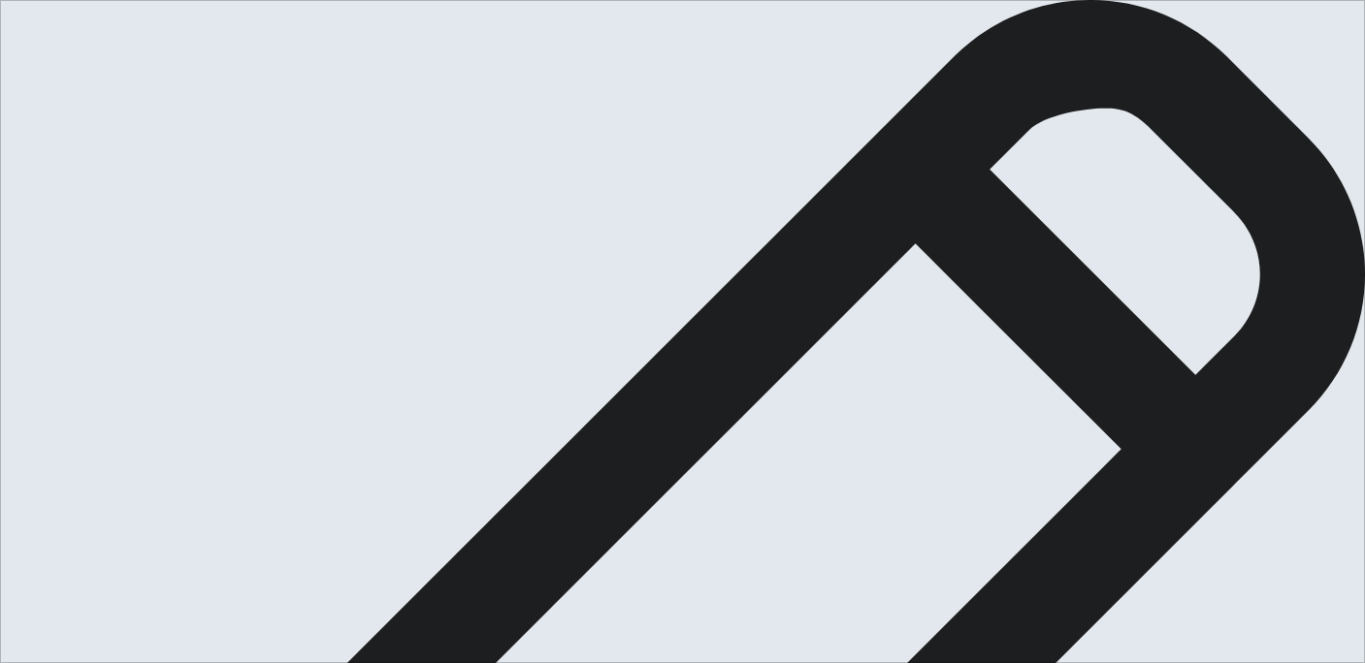
type textarea "Last year on February I visited [GEOGRAPHIC_DATA] with"
type textarea "x"
type textarea "Last year on February I visited [GEOGRAPHIC_DATA] with m"
type textarea "x"
type textarea "Last year on February I visited [GEOGRAPHIC_DATA] with my"
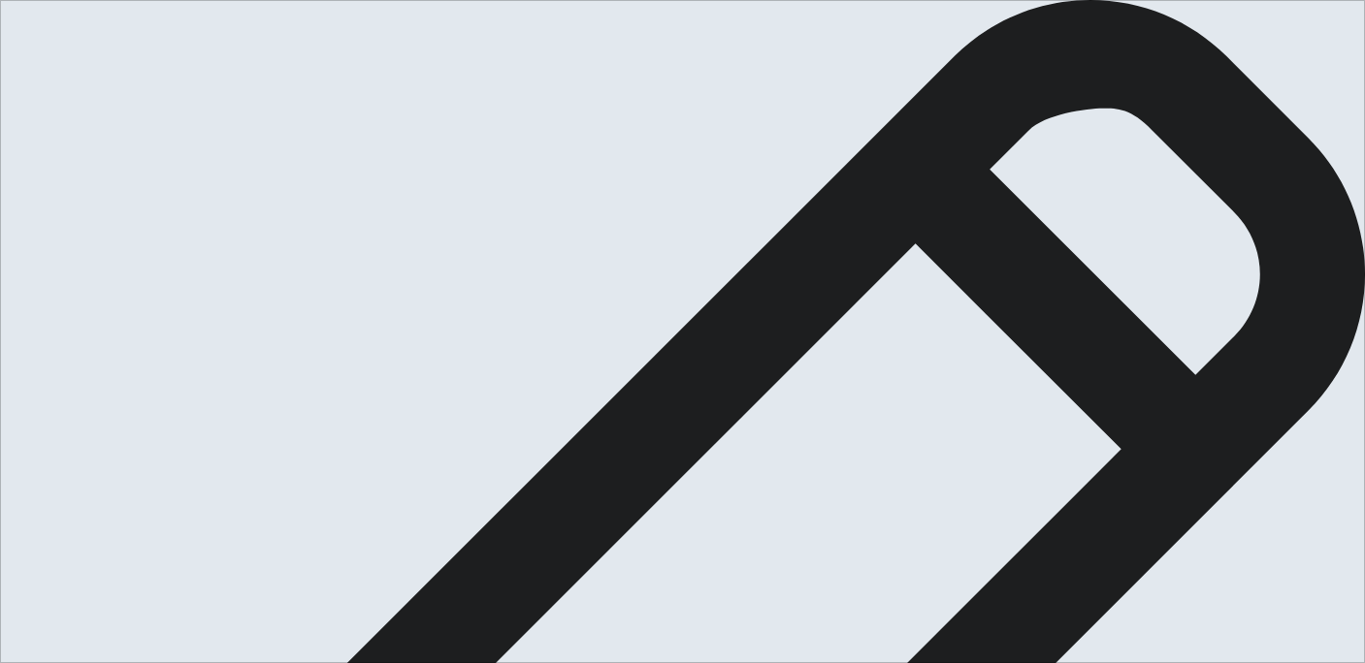
type textarea "x"
type textarea "Last year on February I visited [GEOGRAPHIC_DATA] with my"
type textarea "x"
type textarea "Last year on February I visited [GEOGRAPHIC_DATA] with my f"
type textarea "x"
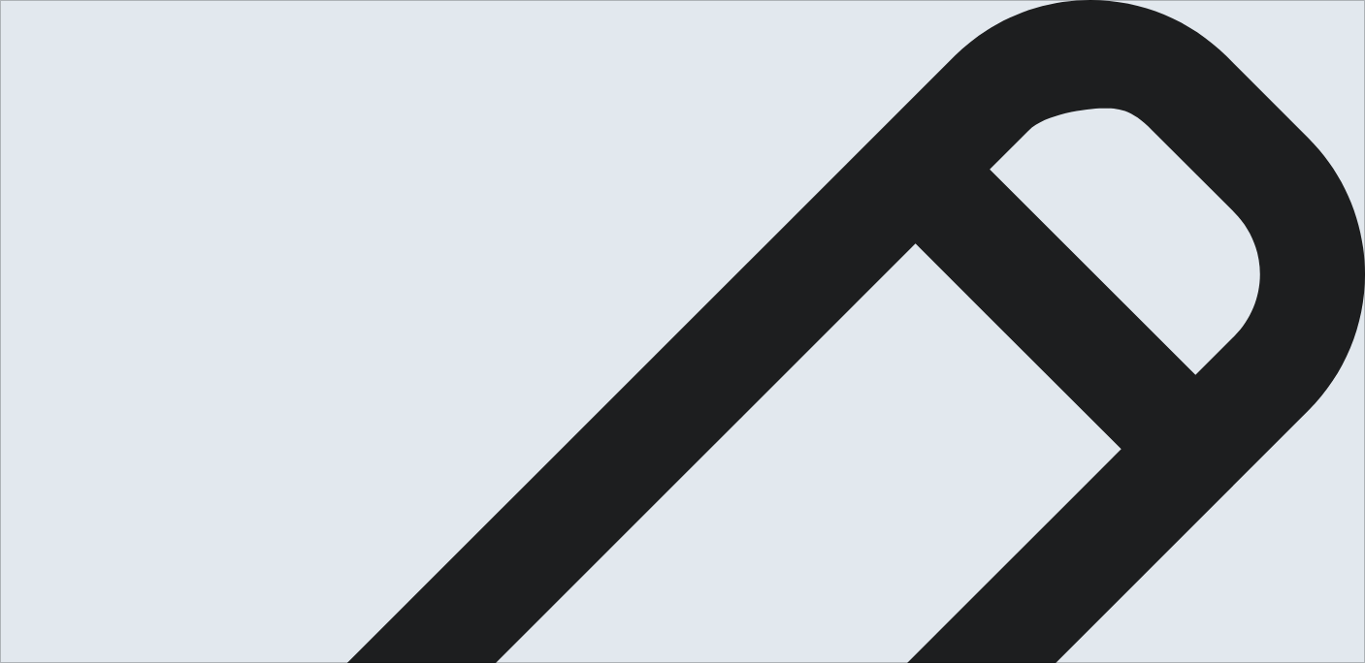
type textarea "Last year on February I visited [GEOGRAPHIC_DATA] with my fa"
type textarea "x"
type textarea "Last year on February I visited [GEOGRAPHIC_DATA] with my fam"
type textarea "x"
type textarea "Last year on February I visited [GEOGRAPHIC_DATA] with my fami"
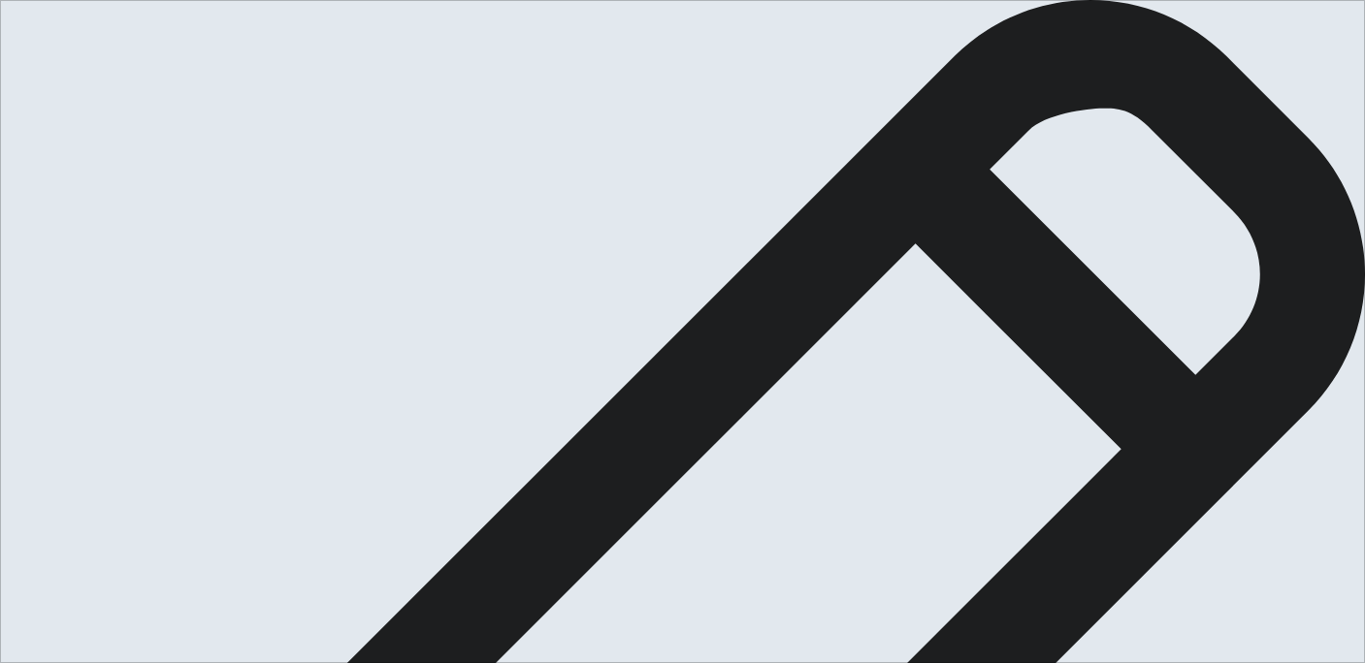
type textarea "x"
type textarea "Last year on February I visited [GEOGRAPHIC_DATA] with my famil"
type textarea "x"
type textarea "Last year on February I visited [GEOGRAPHIC_DATA] with my family"
type textarea "x"
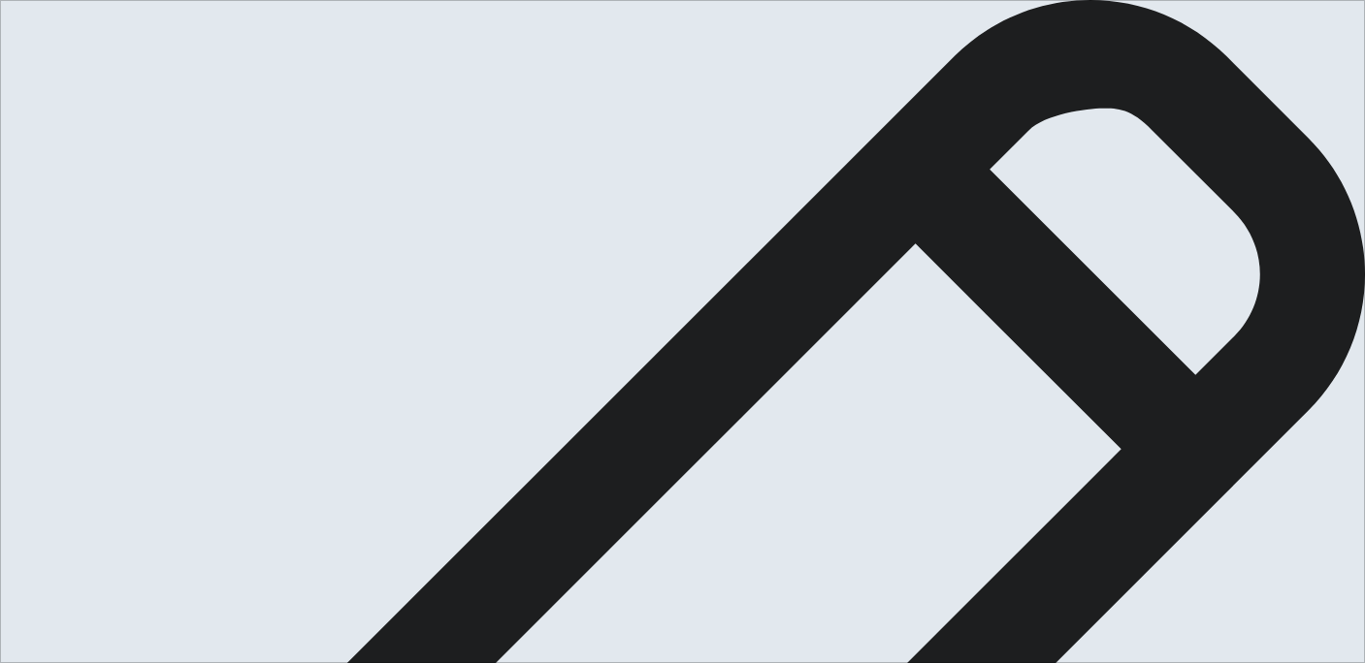
type textarea "Last year on February I visited [GEOGRAPHIC_DATA] with my family"
type textarea "x"
type textarea "Last year on February I visited [GEOGRAPHIC_DATA] with my family d"
type textarea "x"
type textarea "Last year on February I visited [GEOGRAPHIC_DATA] with my family du"
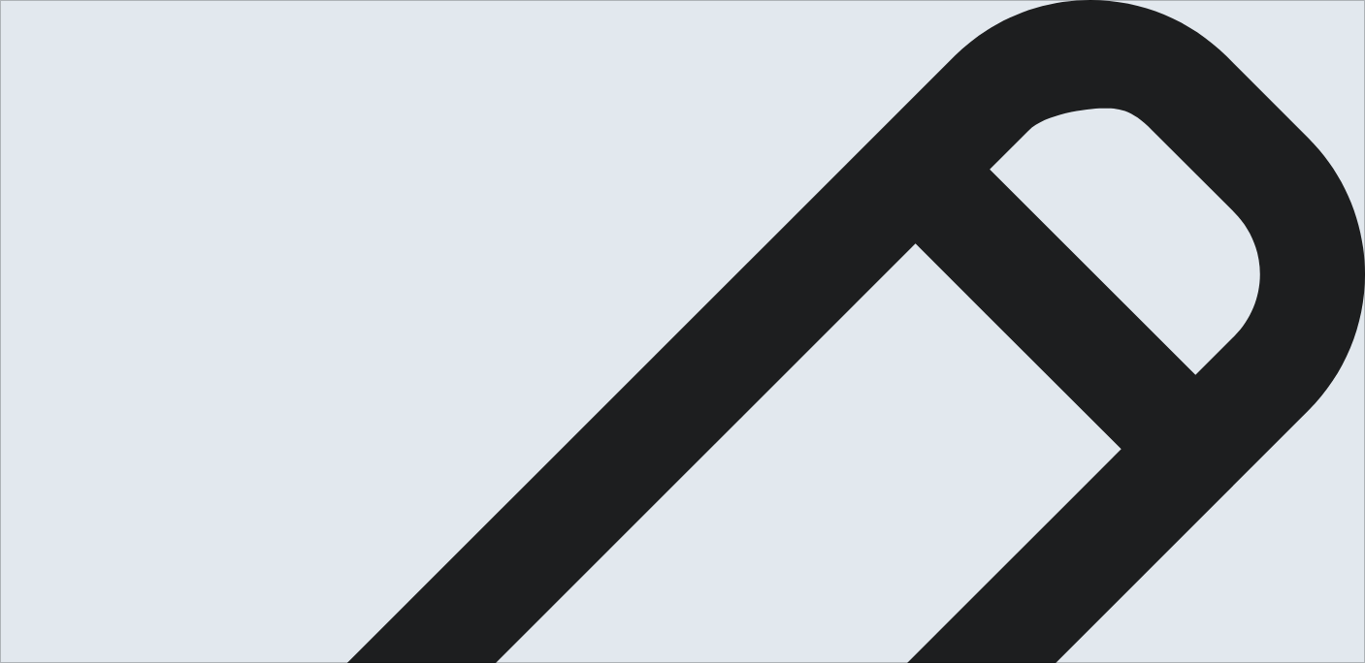
type textarea "x"
type textarea "Last year on February I visited [GEOGRAPHIC_DATA] with my family due"
type textarea "x"
type textarea "Last year on February I visited [GEOGRAPHIC_DATA] with my family due"
type textarea "x"
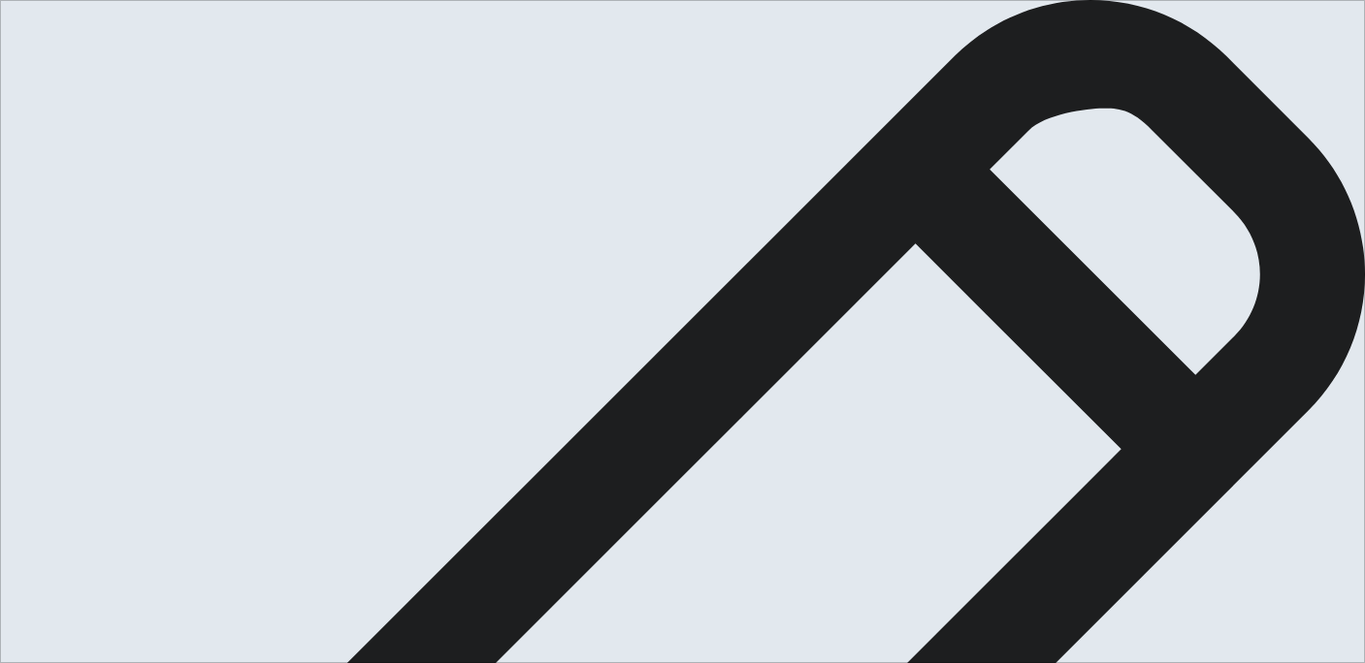
type textarea "Last year on February I visited [GEOGRAPHIC_DATA] with my family due t"
type textarea "x"
type textarea "Last year on February I visited [GEOGRAPHIC_DATA] with my family due to"
type textarea "x"
type textarea "Last year on February I visited [GEOGRAPHIC_DATA] with my family due to"
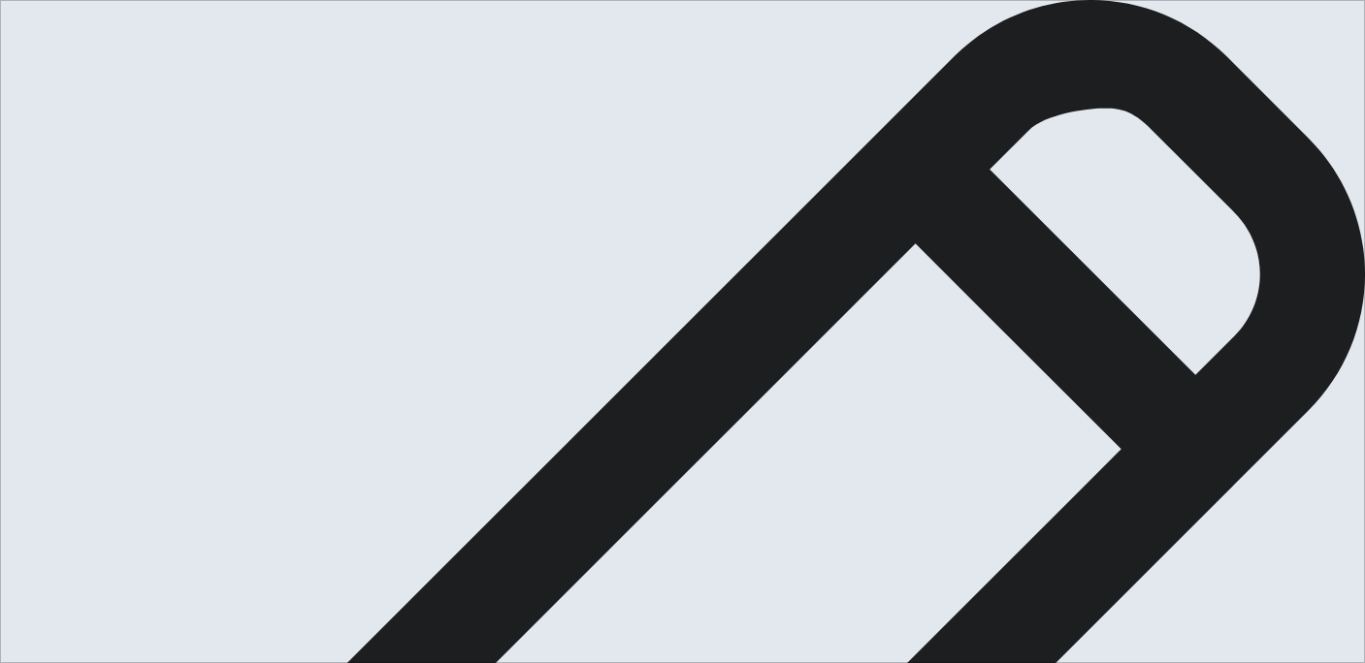
type textarea "x"
type textarea "Last year on February I visited [GEOGRAPHIC_DATA] with my family due to m"
type textarea "x"
type textarea "Last year on February I visited [GEOGRAPHIC_DATA] with my family due to my"
type textarea "x"
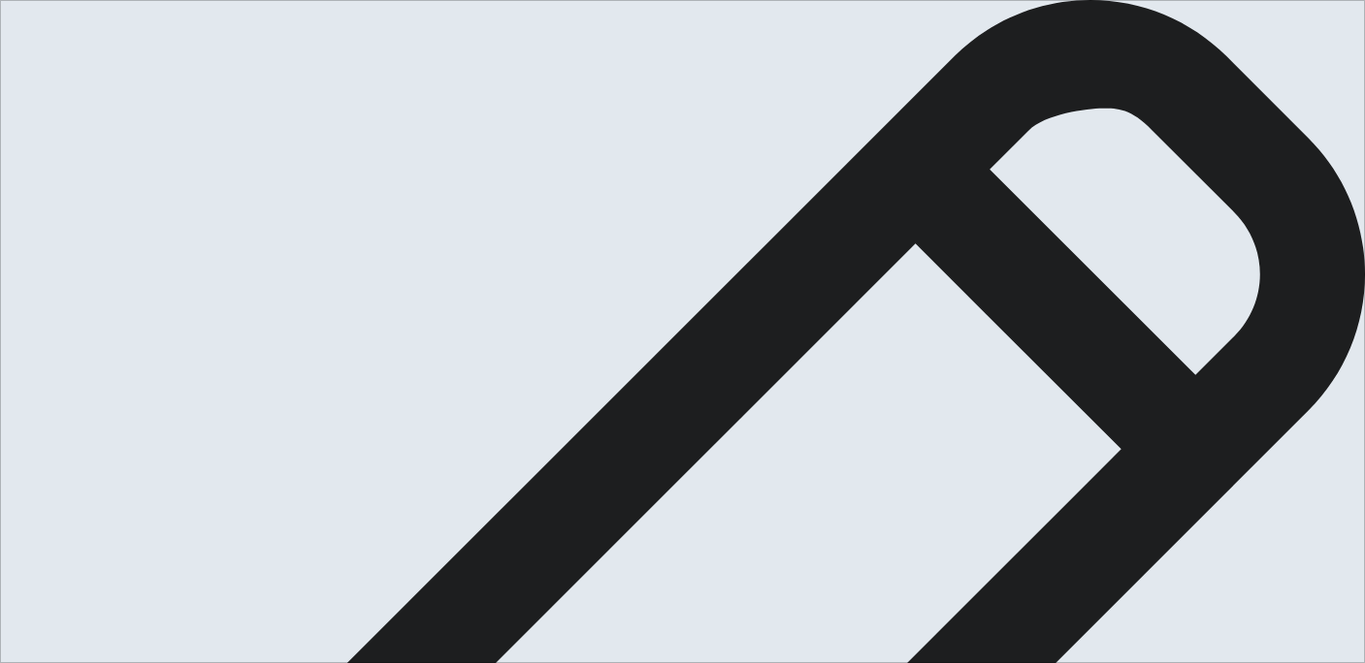
type textarea "Last year on February I visited [GEOGRAPHIC_DATA] with my family due to my"
type textarea "x"
type textarea "Last year on February I visited [GEOGRAPHIC_DATA] with my family due to my c"
type textarea "x"
type textarea "Last year on February I visited [GEOGRAPHIC_DATA] with my family due to my co"
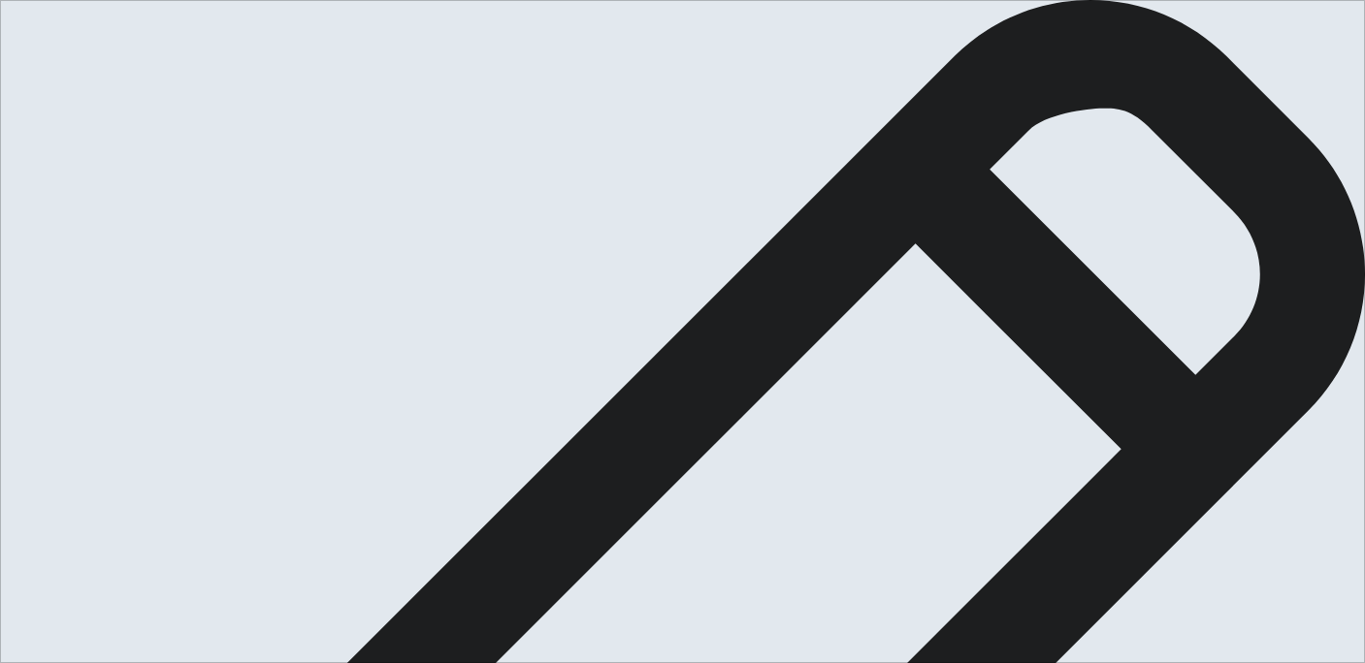
type textarea "x"
type textarea "Last year on February I visited [GEOGRAPHIC_DATA] with my family due to my cou"
type textarea "x"
type textarea "Last year on February I visited [GEOGRAPHIC_DATA] with my family due to my cous"
type textarea "x"
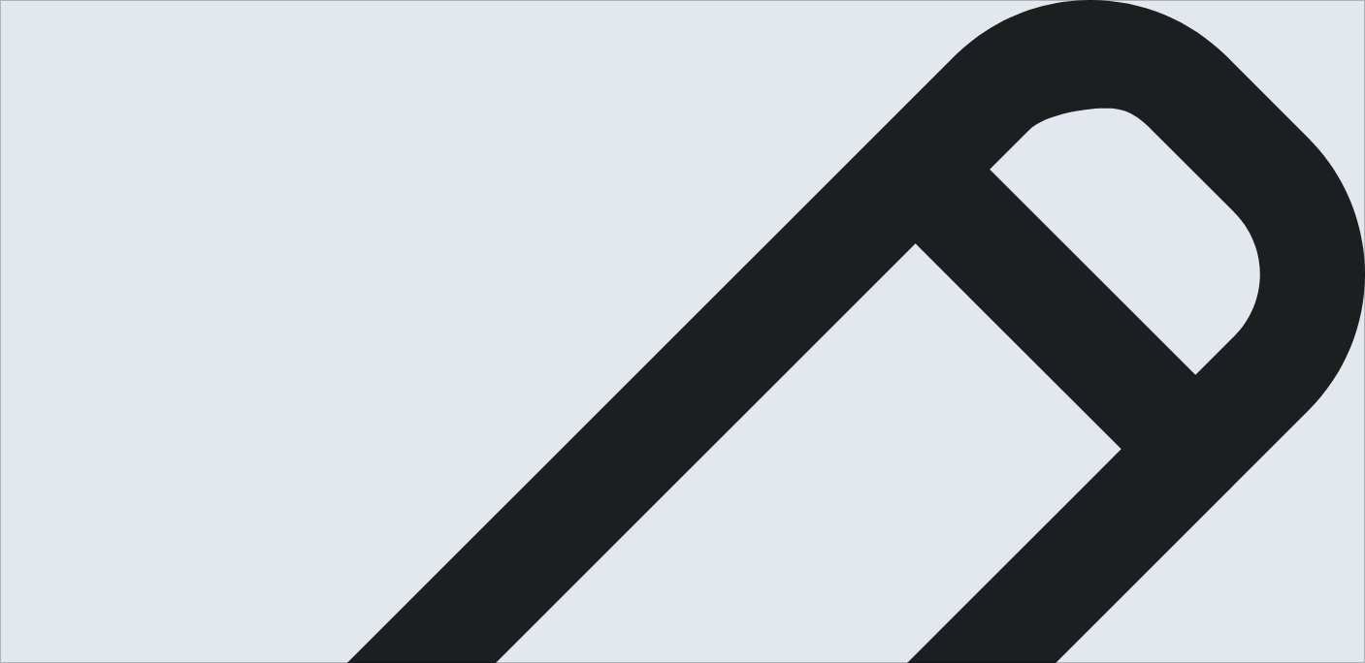
type textarea "Last year on February I visited [GEOGRAPHIC_DATA] with my family due to my cousi"
type textarea "x"
type textarea "Last year on February I visited [GEOGRAPHIC_DATA] with my family due to my cous…"
type textarea "x"
type textarea "Last year on February I visited [GEOGRAPHIC_DATA] with my family due to my cous…"
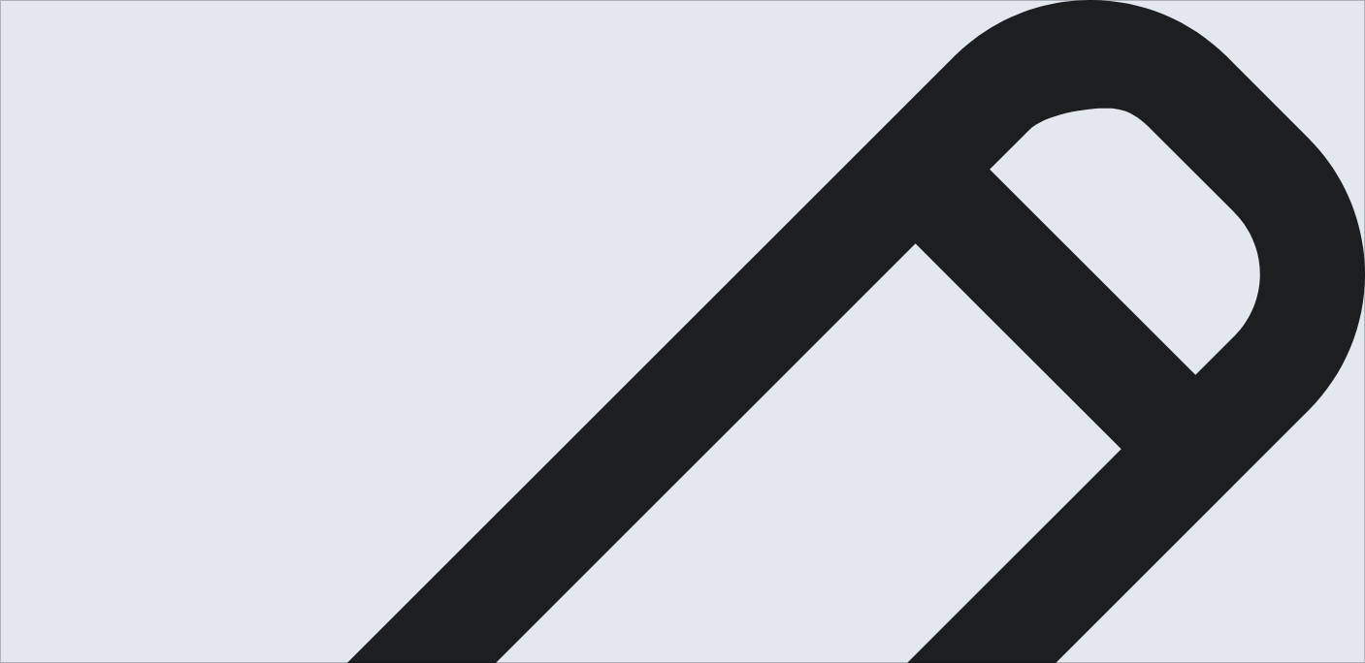
type textarea "x"
type textarea "Last year on February I visited [GEOGRAPHIC_DATA] with my family due to my cous…"
type textarea "x"
type textarea "Last year on February I visited [GEOGRAPHIC_DATA] with my family due to my cous…"
type textarea "x"
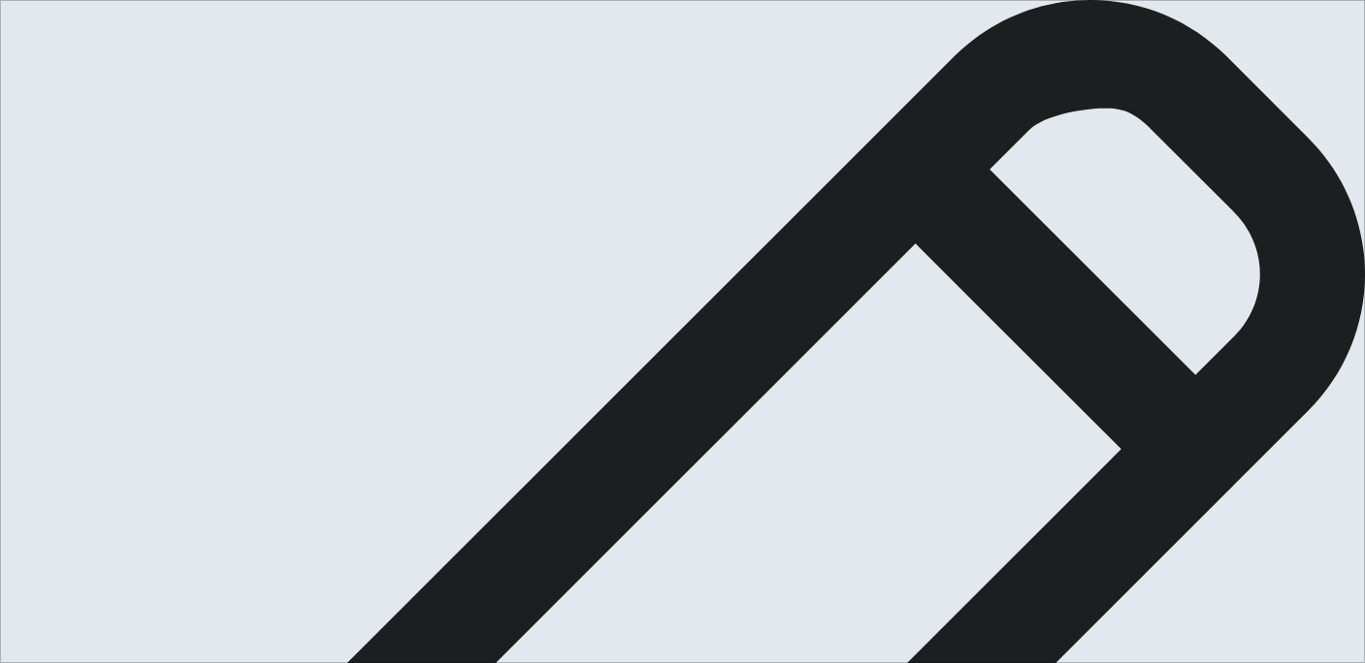
type textarea "Last year on February I visited [GEOGRAPHIC_DATA] with my family due to my cous…"
type textarea "x"
type textarea "Last year on February I visited [GEOGRAPHIC_DATA] with my family due to my cous…"
type textarea "x"
type textarea "Last year on February I visited [GEOGRAPHIC_DATA] with my family due to my cous…"
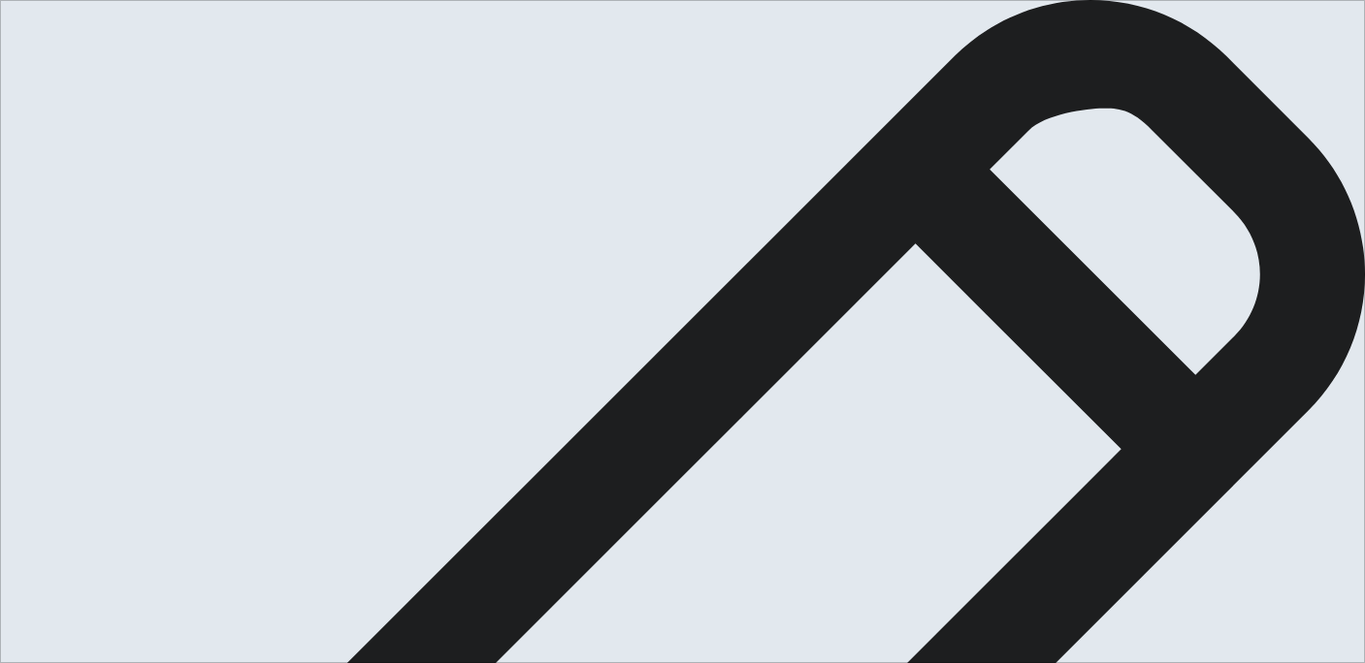
type textarea "x"
type textarea "Last year on February I visited [GEOGRAPHIC_DATA] with my family due to my cous…"
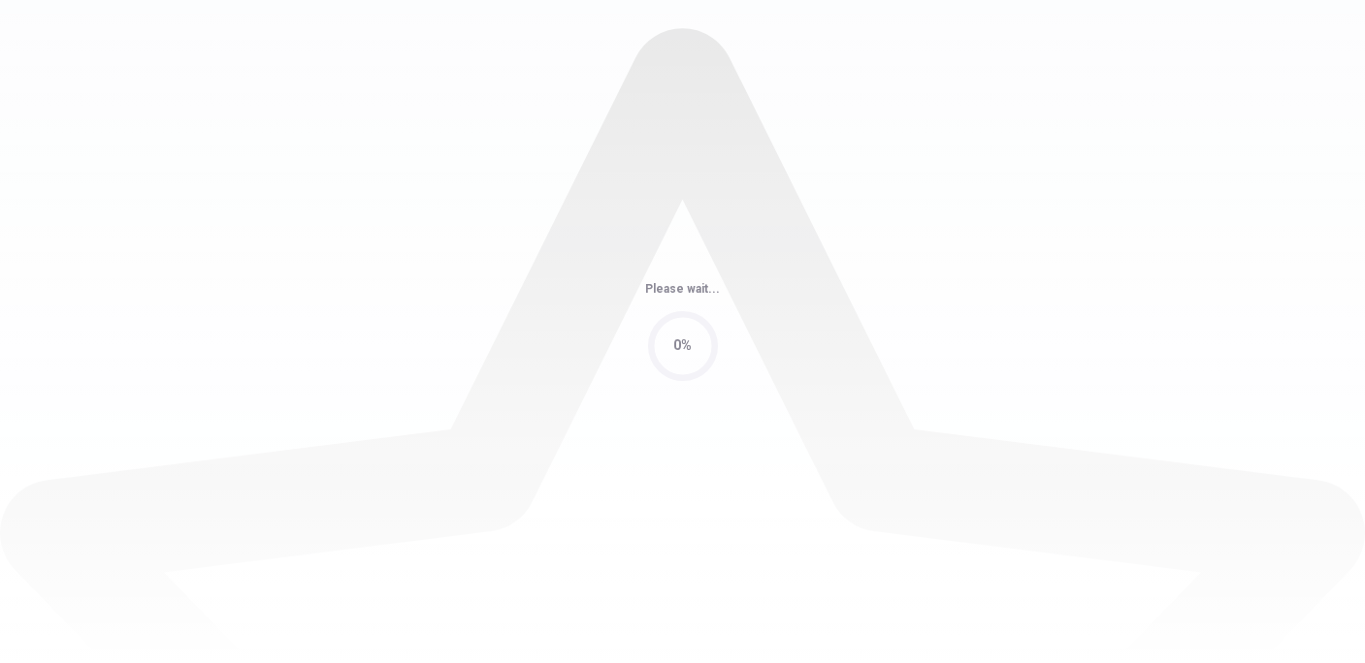
scroll to position [0, 0]
